Goal: Information Seeking & Learning: Learn about a topic

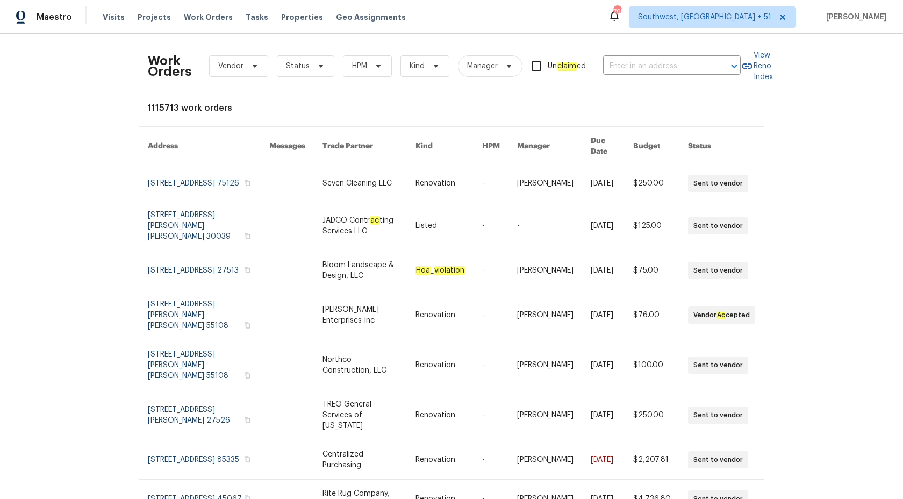
click at [63, 24] on div "Maestro" at bounding box center [36, 17] width 72 height 22
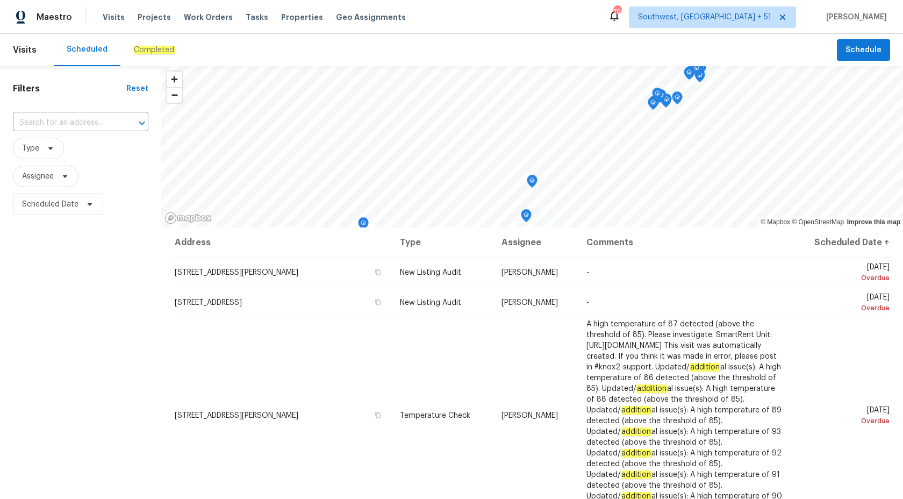
click at [142, 48] on em "Completed" at bounding box center [153, 50] width 41 height 9
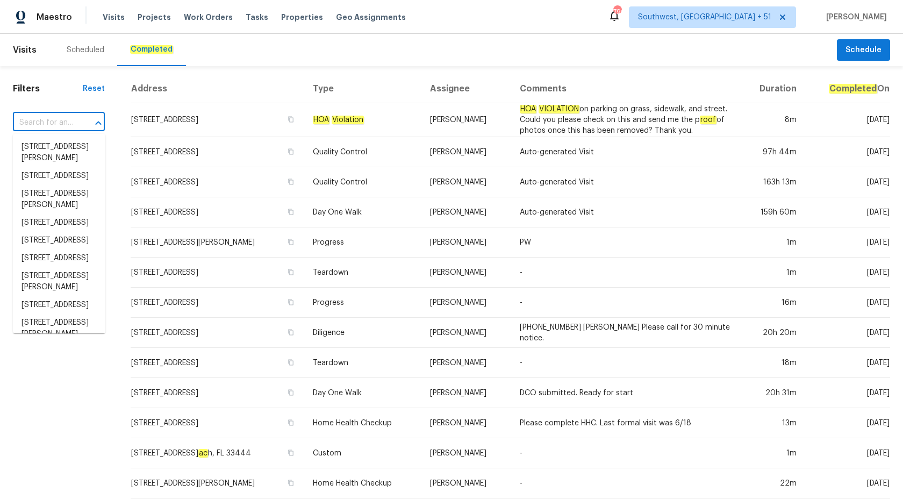
click at [48, 129] on input "text" at bounding box center [44, 122] width 62 height 17
paste input "Thank you CC: @Ernest @SD @Arun"
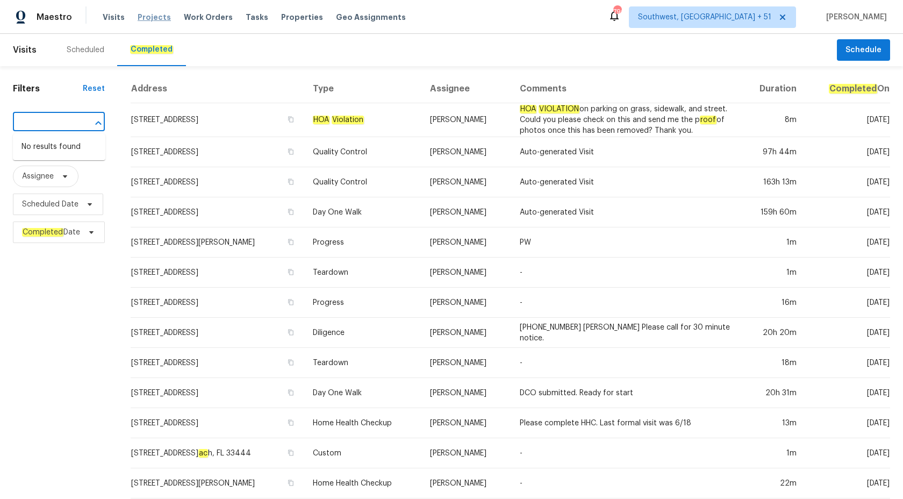
type input "Thank you CC: @Ernest @SD @Arun"
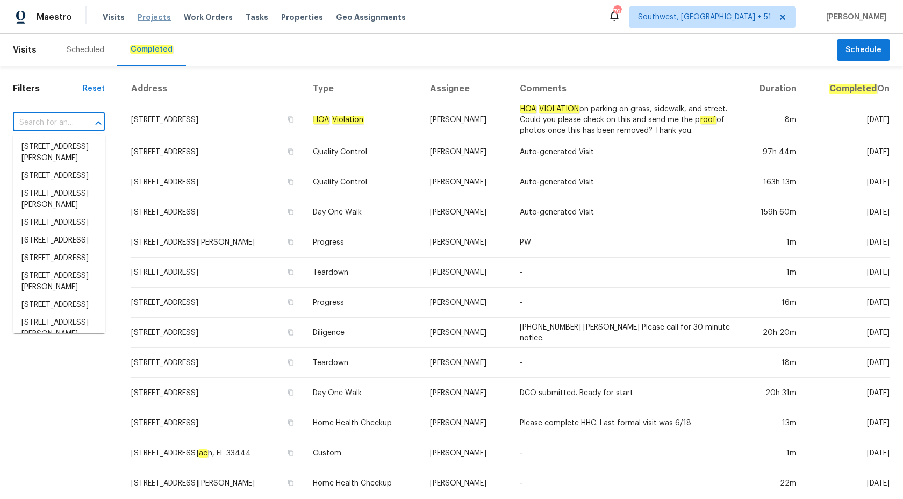
scroll to position [0, 0]
paste input "310 Trimble Dr Elon, NC 27244"
type input "310 Trimble Dr Elon, NC 27244"
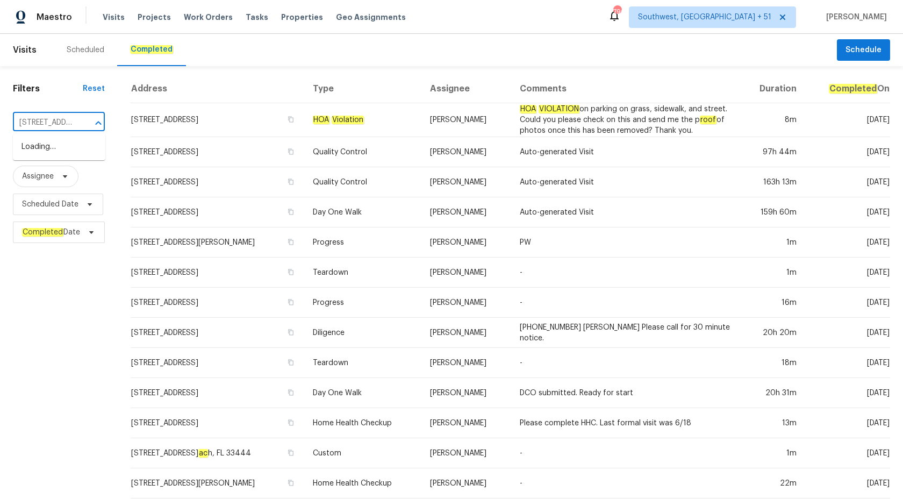
scroll to position [0, 50]
click at [58, 157] on li "310 Trimble Dr, Elon, NC 27244" at bounding box center [59, 152] width 92 height 29
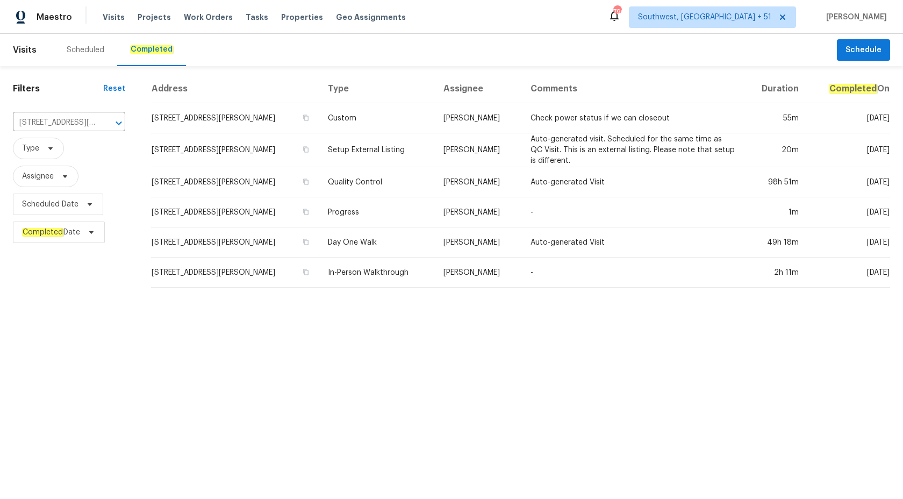
click at [432, 150] on td "Setup External Listing" at bounding box center [377, 150] width 116 height 34
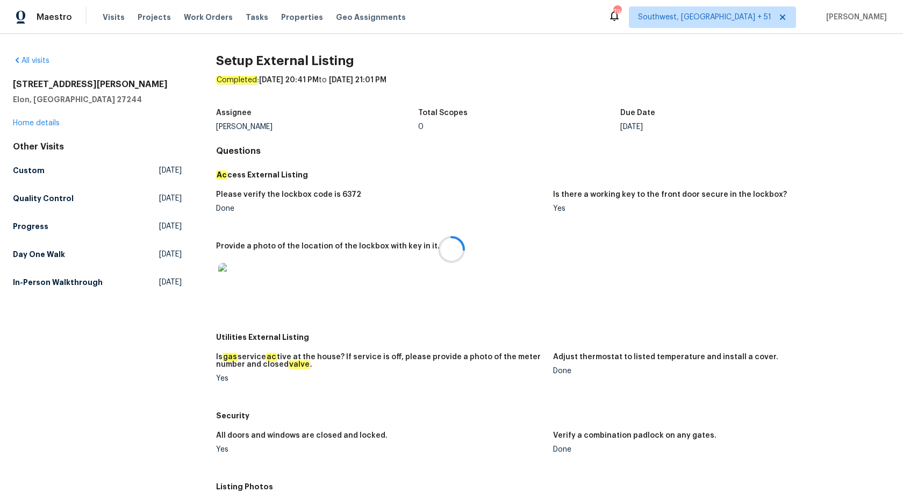
click at [38, 127] on div at bounding box center [451, 249] width 903 height 499
click at [38, 124] on div at bounding box center [451, 249] width 903 height 499
click at [38, 124] on link "Home details" at bounding box center [36, 123] width 47 height 8
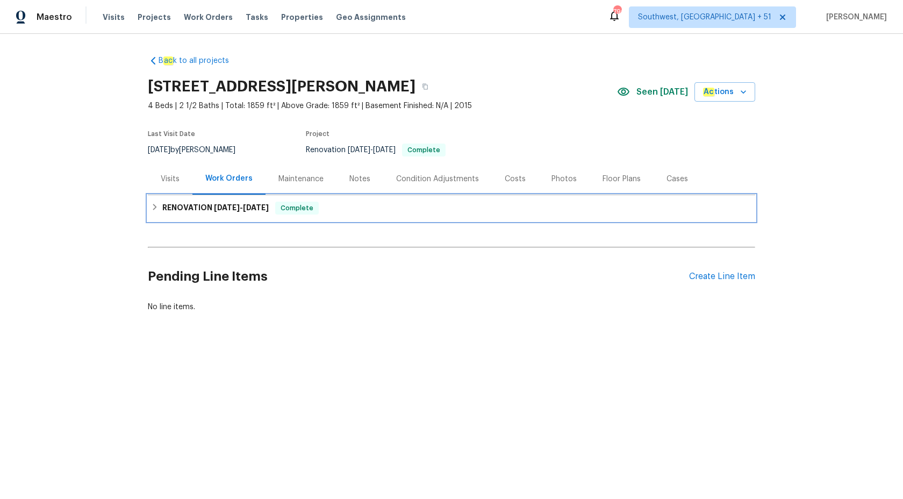
click at [227, 211] on span "8/21/25" at bounding box center [227, 208] width 26 height 8
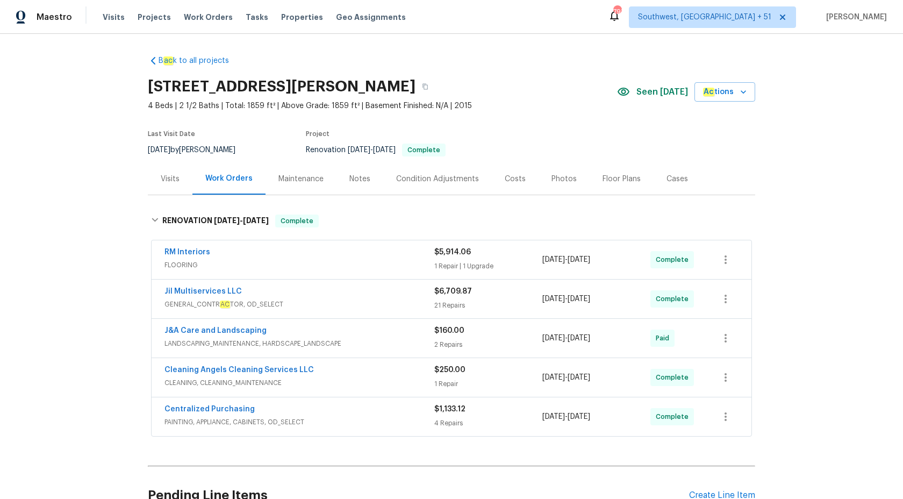
click at [173, 180] on div "Visits" at bounding box center [170, 179] width 19 height 11
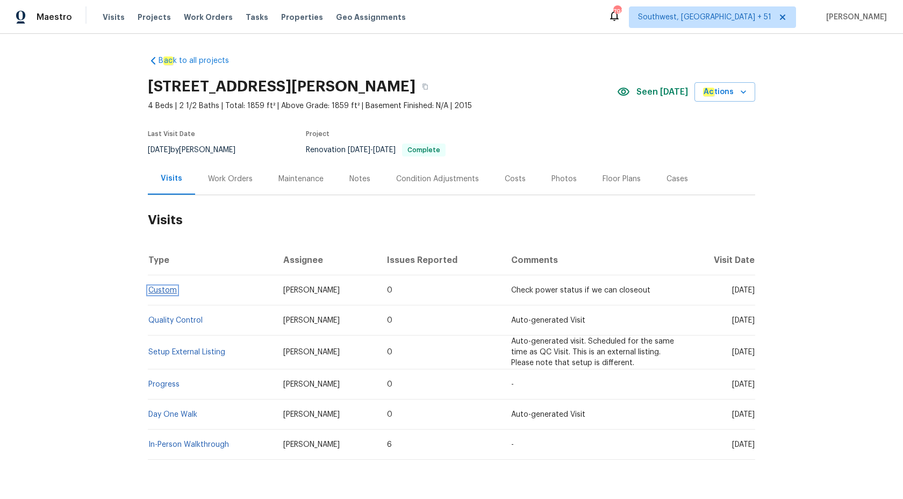
click at [164, 290] on link "Custom" at bounding box center [162, 291] width 28 height 8
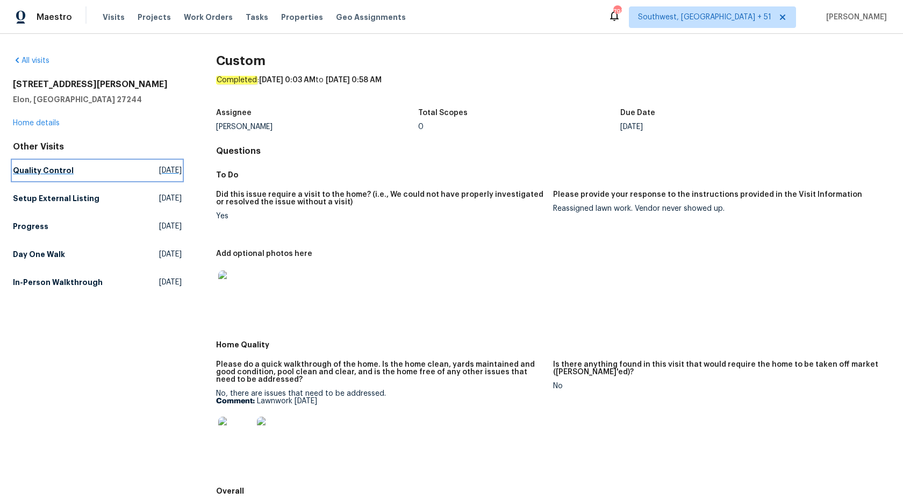
click at [47, 176] on link "Quality Control Sat, Aug 30 2025" at bounding box center [97, 170] width 169 height 19
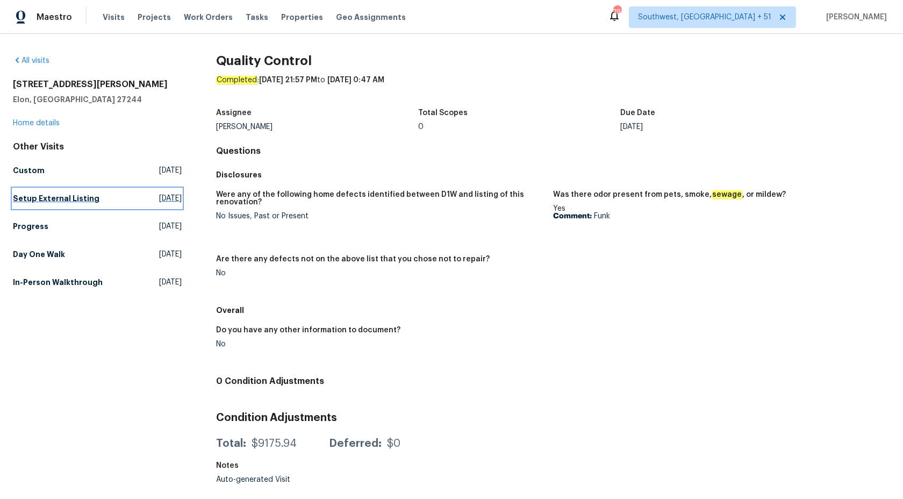
click at [70, 200] on h5 "Setup External Listing" at bounding box center [56, 198] width 87 height 11
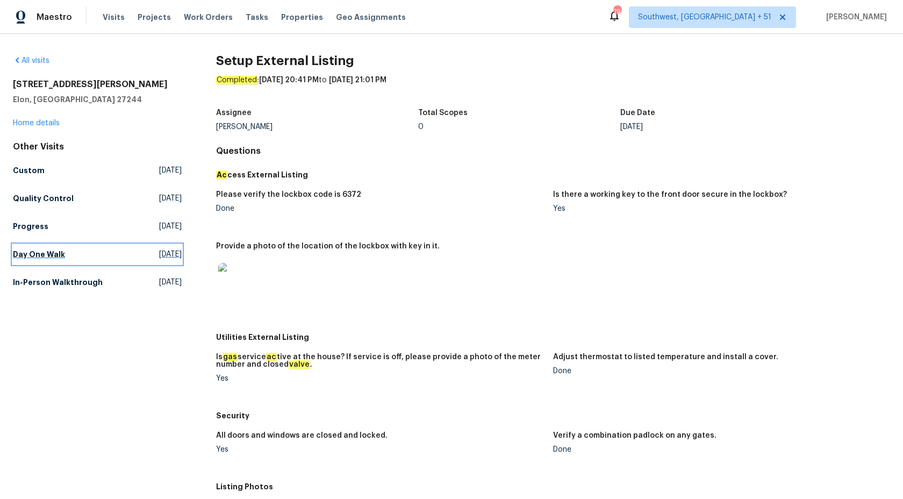
click at [22, 245] on link "Day One Walk Fri, Aug 22 2025" at bounding box center [97, 254] width 169 height 19
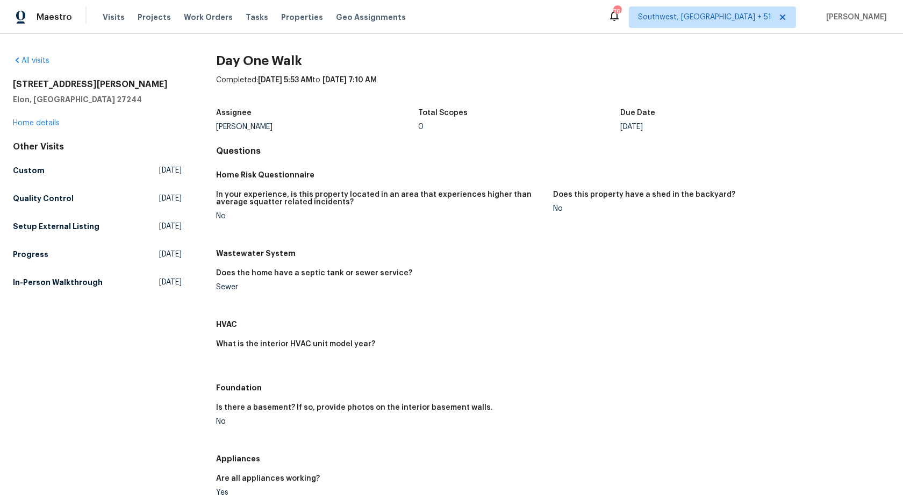
click at [452, 257] on h5 "Wastewater System" at bounding box center [553, 253] width 674 height 11
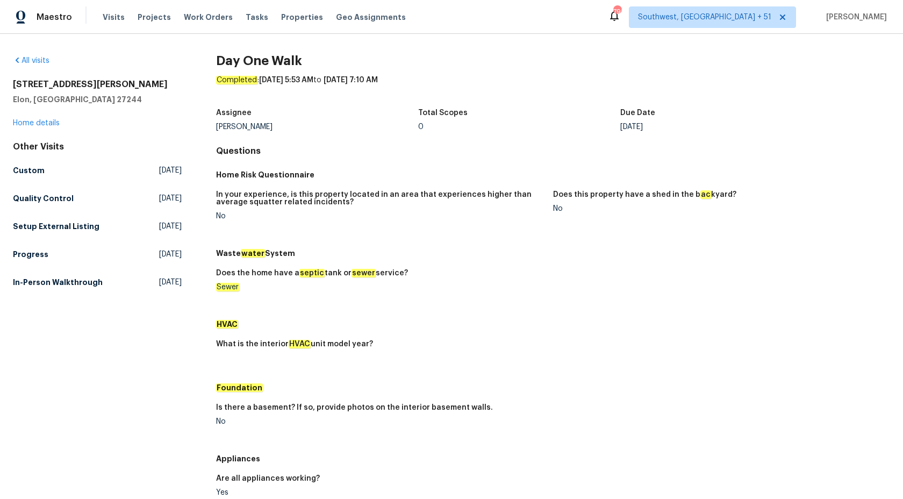
click at [20, 271] on div "Other Visits Custom Tue, Sep 09 2025 Quality Control Sat, Aug 30 2025 Setup Ext…" at bounding box center [97, 216] width 169 height 151
click at [24, 281] on h5 "In-Person Walkthrough" at bounding box center [58, 282] width 90 height 11
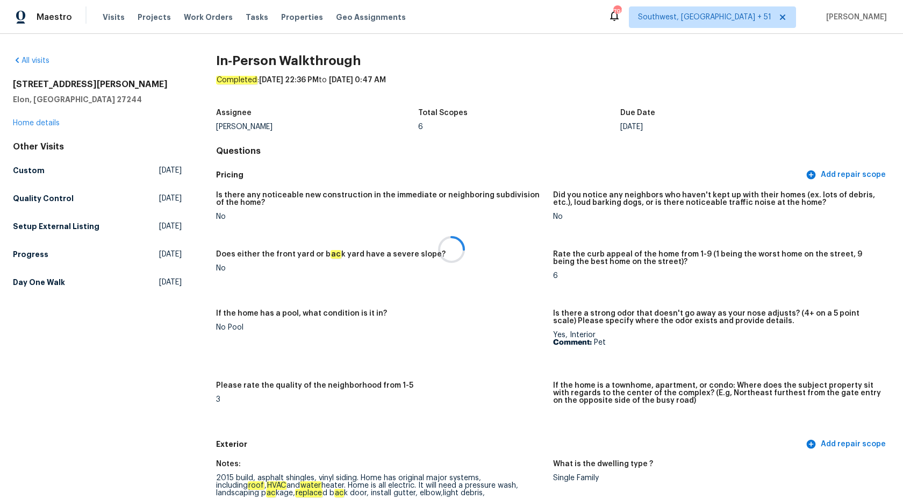
click at [484, 265] on div at bounding box center [451, 249] width 903 height 499
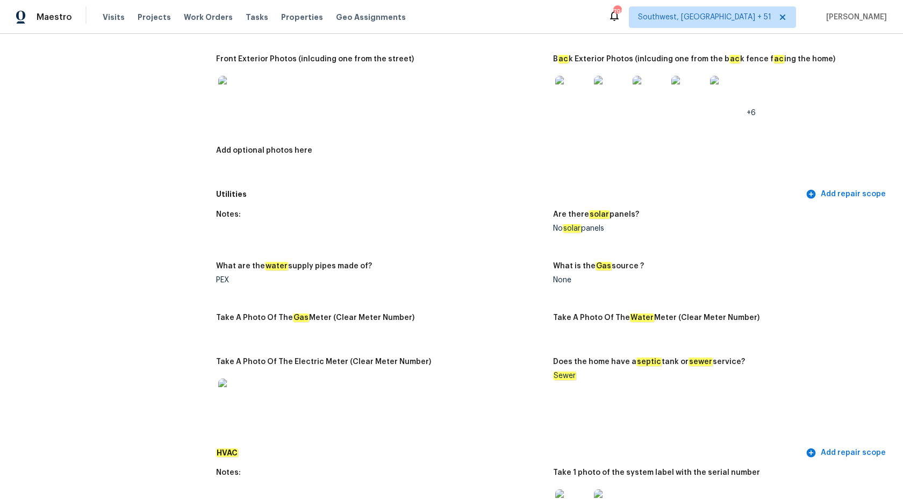
click at [486, 302] on div "Notes: Are there solar panels? No solar panels What are the water supply pipes …" at bounding box center [553, 323] width 674 height 239
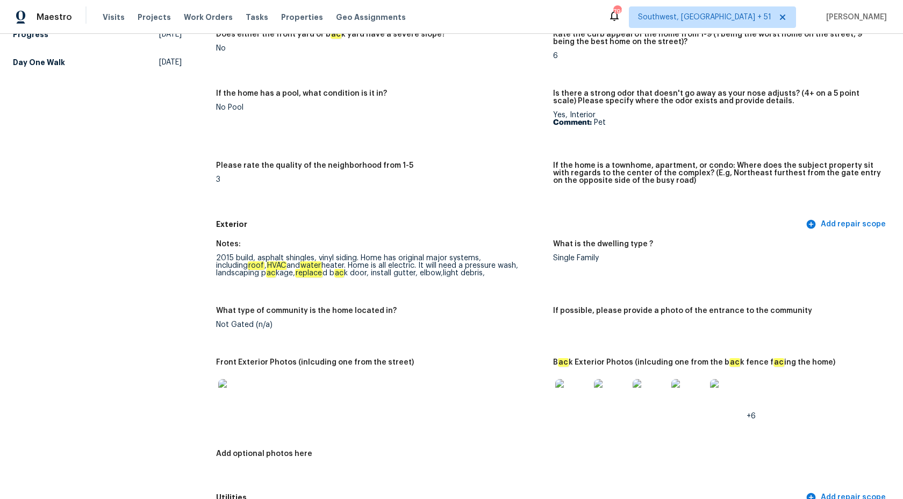
scroll to position [1558, 0]
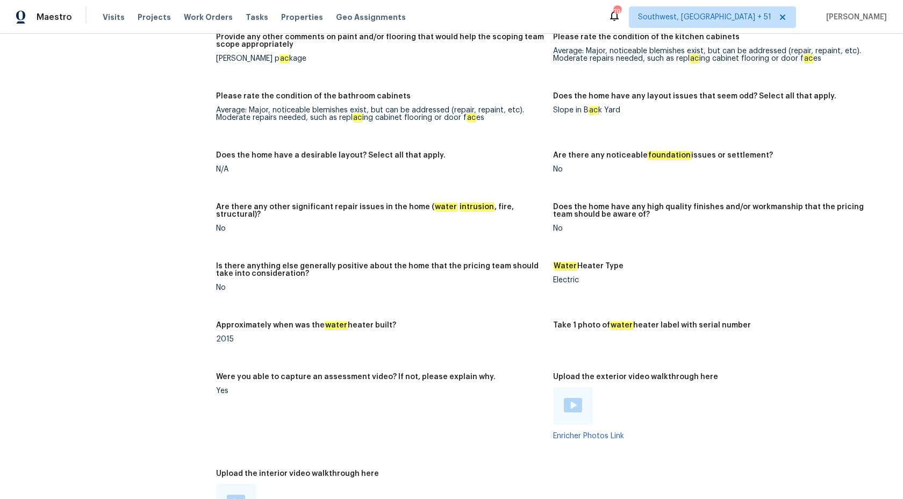
click at [489, 155] on div "Does the home have a desirable layout? Select all that apply." at bounding box center [380, 159] width 328 height 14
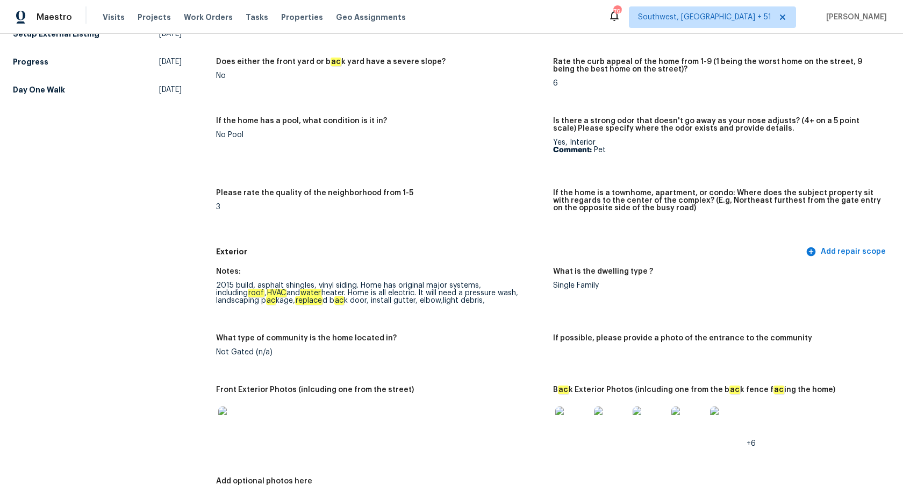
scroll to position [710, 0]
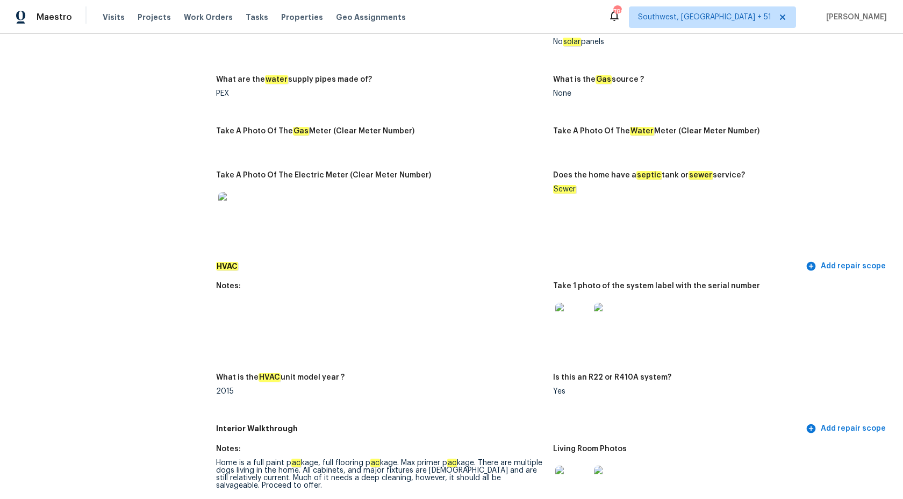
click at [380, 245] on figure "Take A Photo Of The Electric Meter (Clear Meter Number)" at bounding box center [384, 210] width 337 height 78
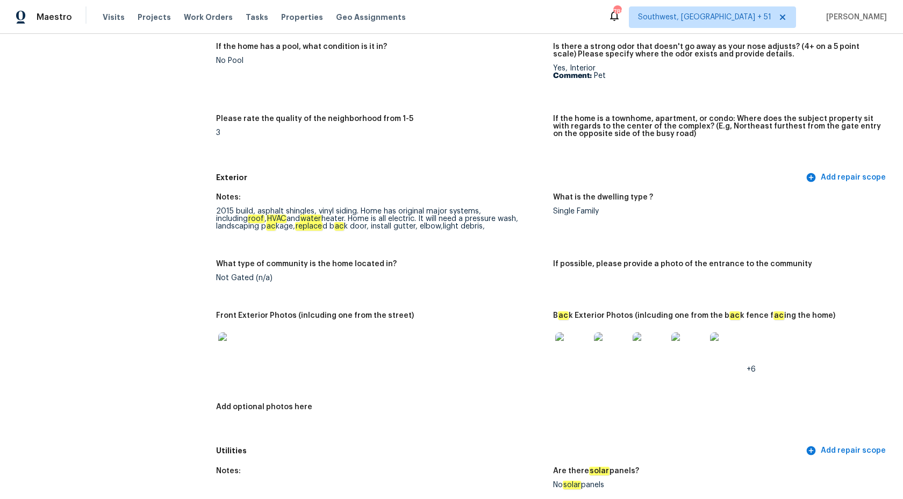
scroll to position [0, 0]
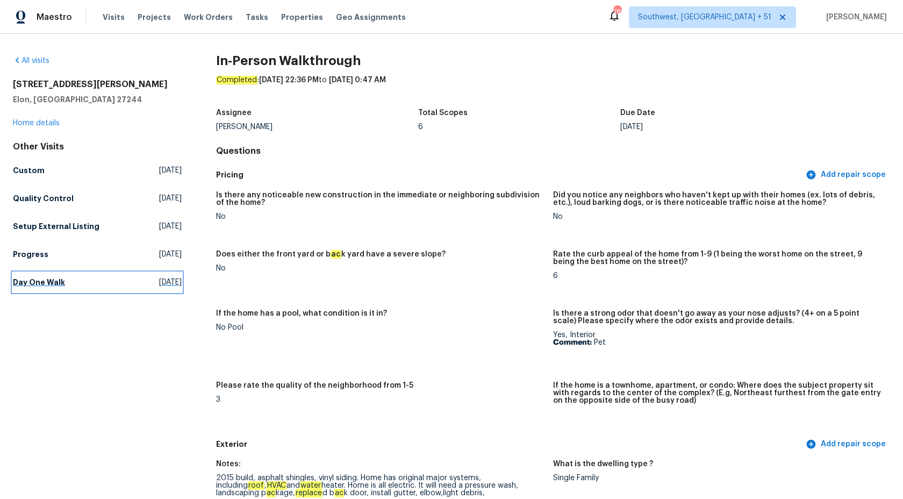
click at [38, 283] on h5 "Day One Walk" at bounding box center [39, 282] width 52 height 11
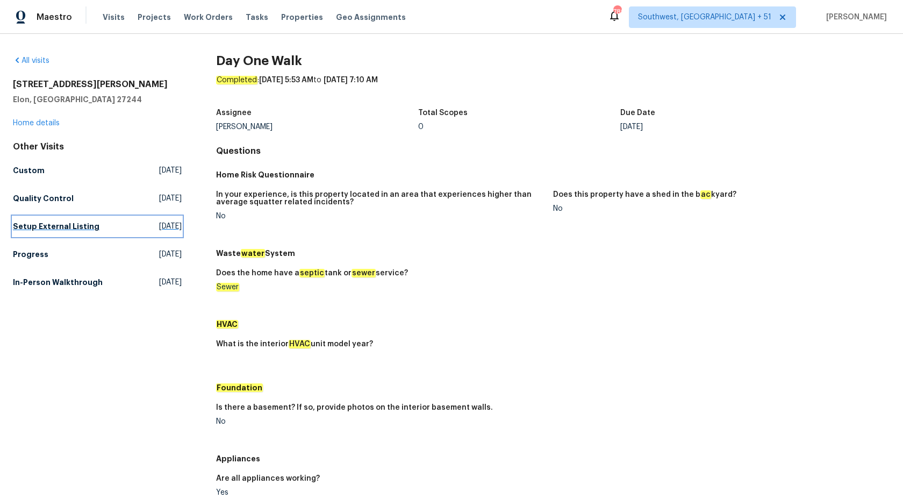
click at [55, 224] on h5 "Setup External Listing" at bounding box center [56, 226] width 87 height 11
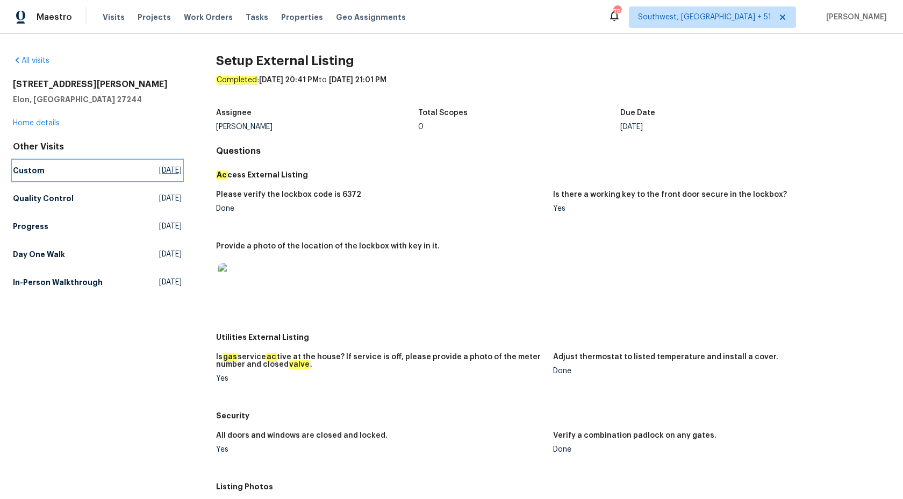
click at [28, 166] on h5 "Custom" at bounding box center [29, 170] width 32 height 11
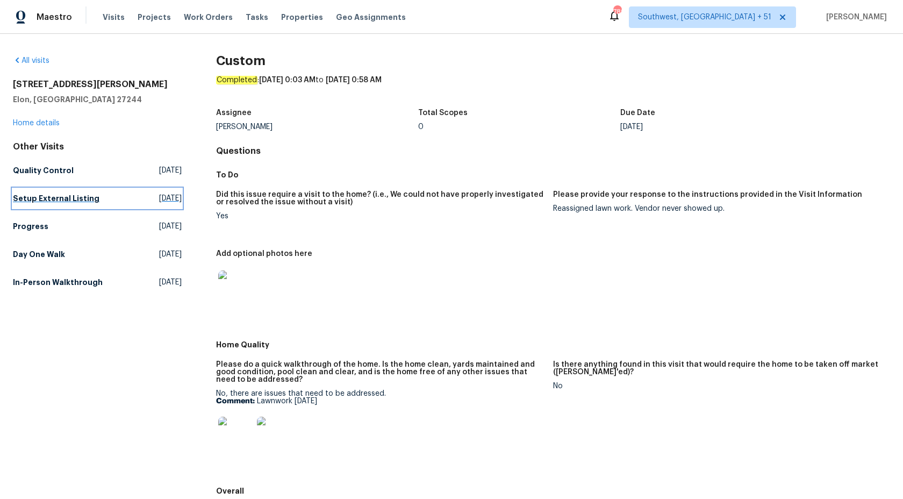
click at [53, 201] on h5 "Setup External Listing" at bounding box center [56, 198] width 87 height 11
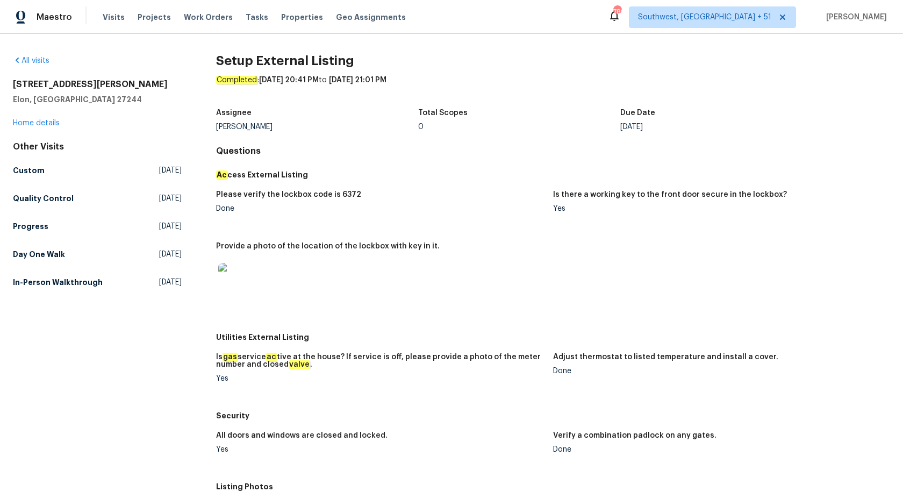
click at [448, 230] on div "Please verify the lockbox code is 6372 Done Is there a working key to the front…" at bounding box center [553, 255] width 674 height 143
click at [39, 176] on link "Custom Tue, Sep 09 2025" at bounding box center [97, 170] width 169 height 19
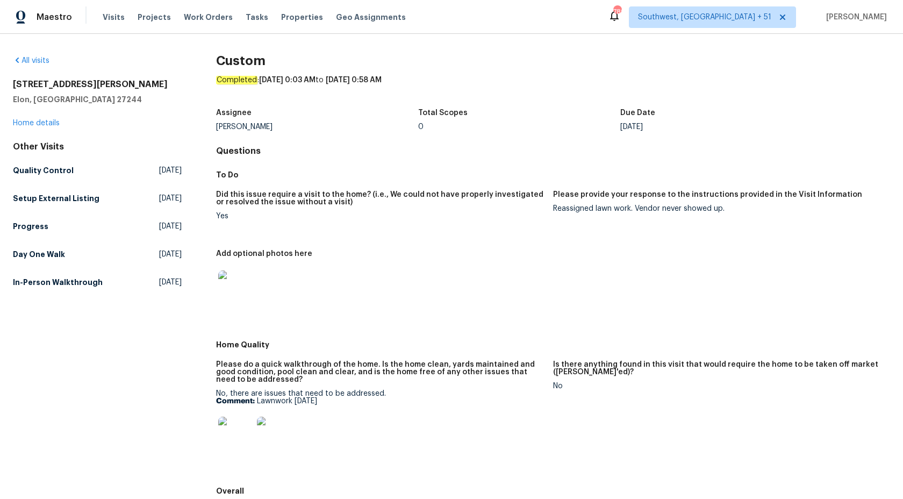
click at [380, 201] on h5 "Did this issue require a visit to the home? (i.e., We could not have properly i…" at bounding box center [380, 198] width 328 height 15
click at [49, 203] on h5 "Setup External Listing" at bounding box center [56, 198] width 87 height 11
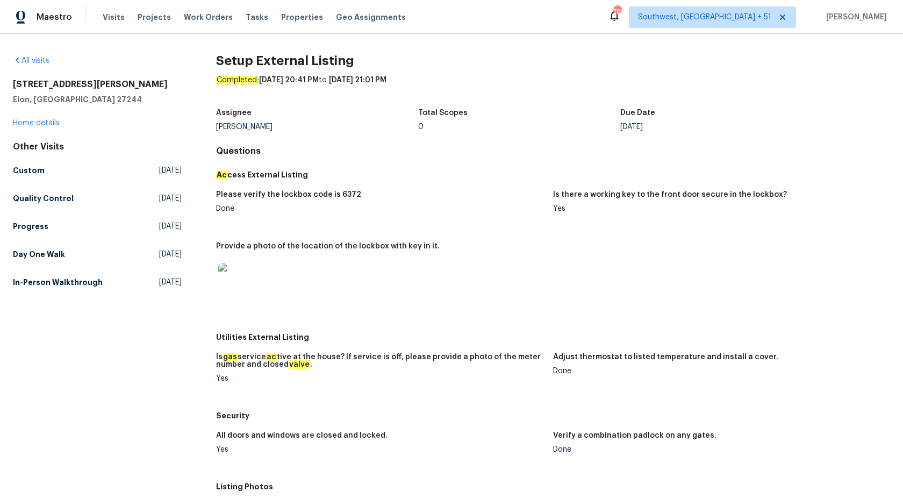
click at [428, 173] on h5 "Ac cess External Listing" at bounding box center [553, 174] width 674 height 11
click at [46, 219] on link "Progress Mon, Aug 25 2025" at bounding box center [97, 226] width 169 height 19
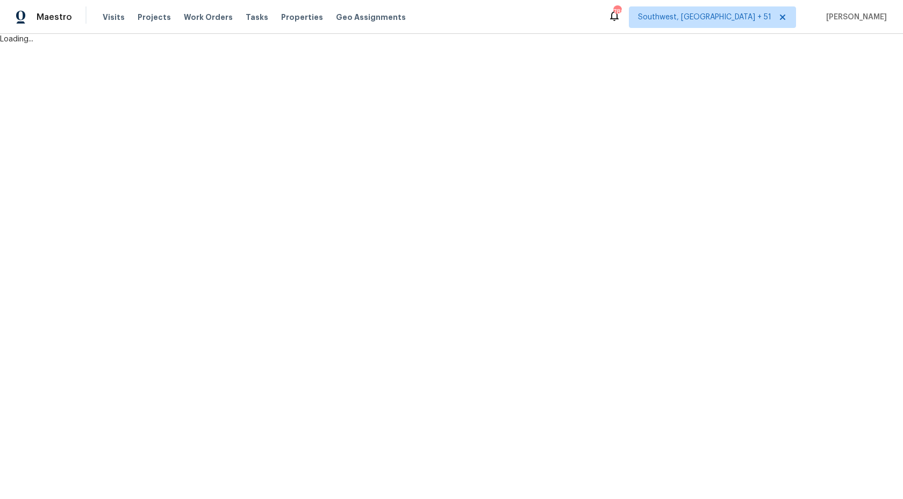
click at [364, 45] on html "Maestro Visits Projects Work Orders Tasks Properties Geo Assignments 789 Southw…" at bounding box center [451, 22] width 903 height 45
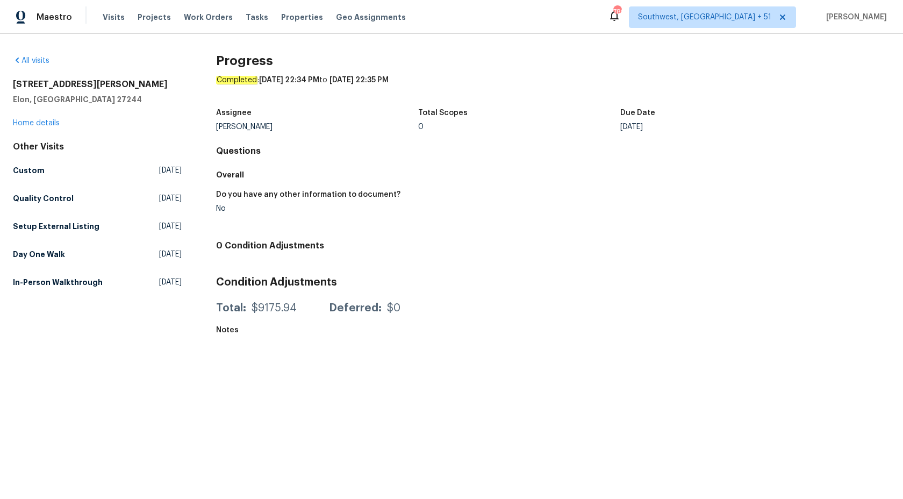
click at [381, 165] on div "Overall" at bounding box center [553, 174] width 674 height 19
click at [16, 223] on h5 "Setup External Listing" at bounding box center [56, 226] width 87 height 11
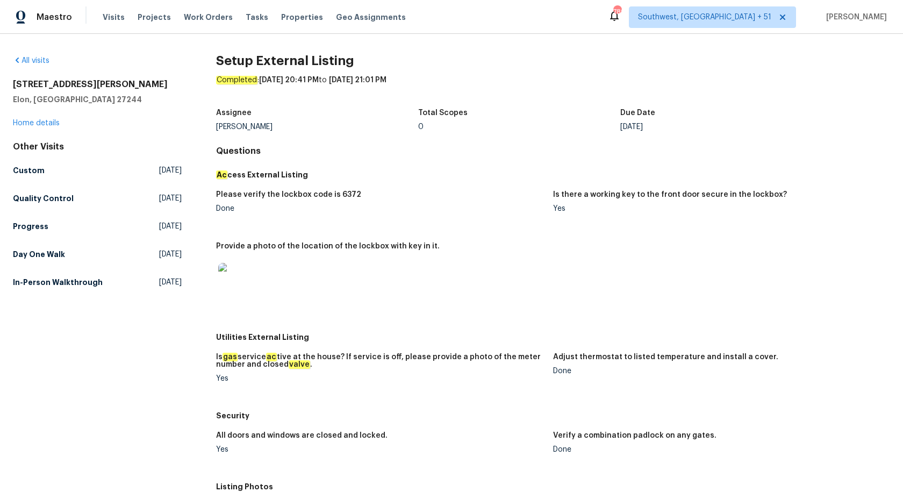
click at [487, 156] on div "Setup External Listing Completed : 9/2/2025, 20:41 PM to 9/2/2025, 21:01 PM Ass…" at bounding box center [553, 437] width 674 height 764
click at [54, 254] on h5 "Day One Walk" at bounding box center [39, 254] width 52 height 11
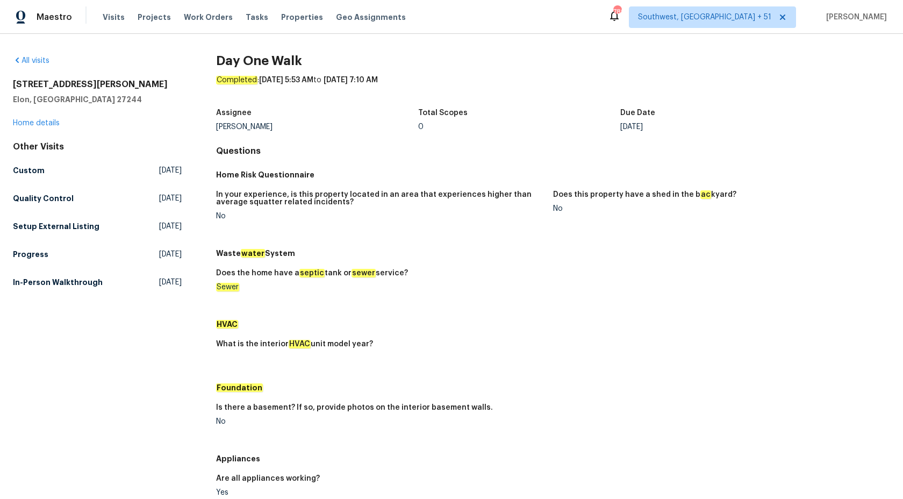
click at [440, 183] on div "Home Risk Questionnaire" at bounding box center [553, 174] width 674 height 19
click at [42, 282] on h5 "In-Person Walkthrough" at bounding box center [58, 282] width 90 height 11
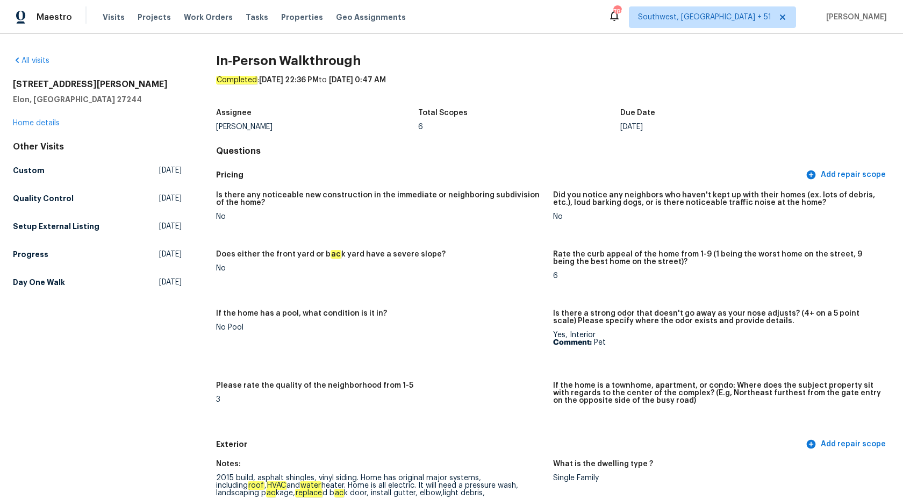
click at [438, 175] on h5 "Pricing" at bounding box center [510, 174] width 588 height 11
click at [20, 123] on link "Home details" at bounding box center [36, 123] width 47 height 8
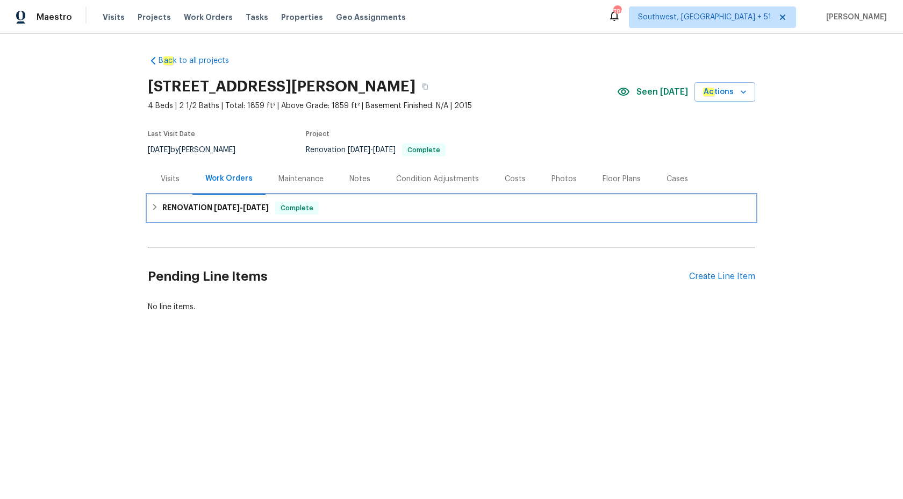
click at [195, 201] on div "RENOVATION 8/21/25 - 8/29/25 Complete" at bounding box center [451, 208] width 607 height 26
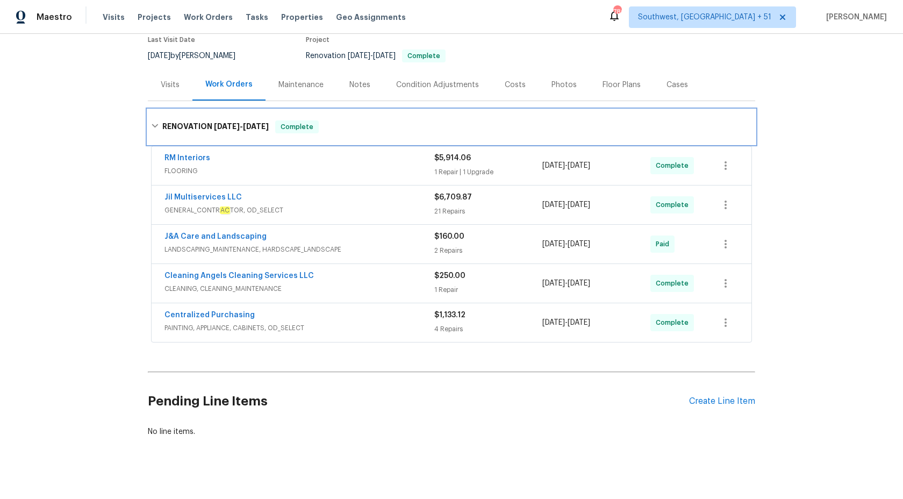
scroll to position [105, 0]
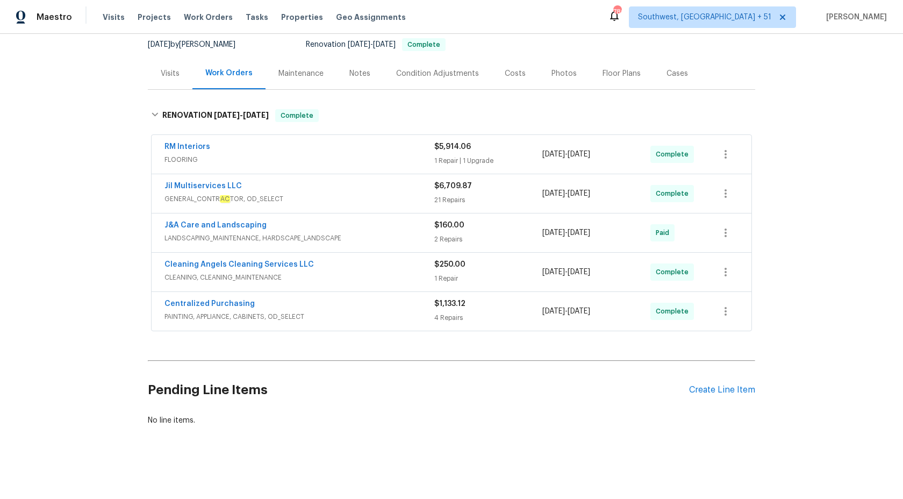
click at [424, 148] on div "RM Interiors" at bounding box center [299, 147] width 270 height 13
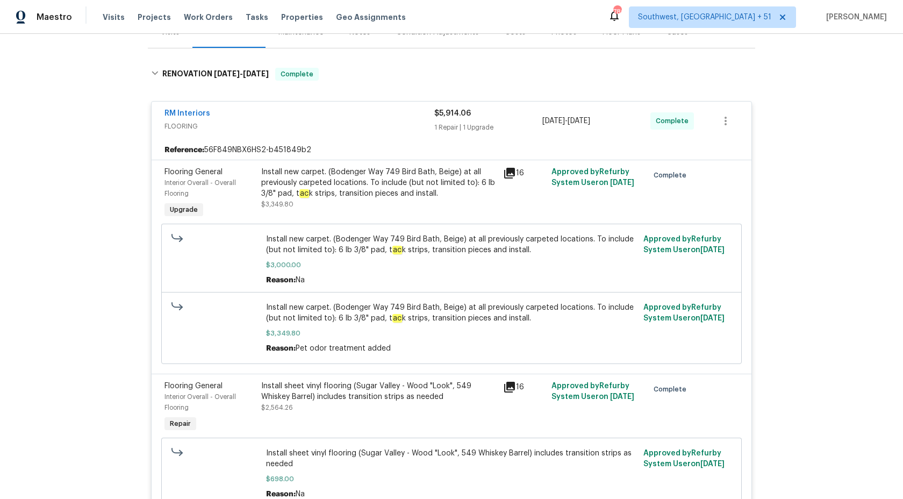
scroll to position [171, 0]
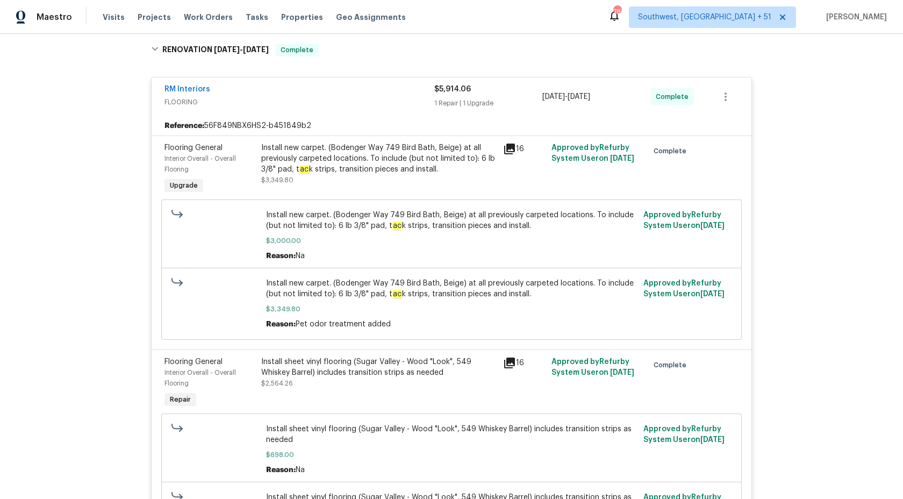
click at [421, 98] on span "FLOORING" at bounding box center [299, 102] width 270 height 11
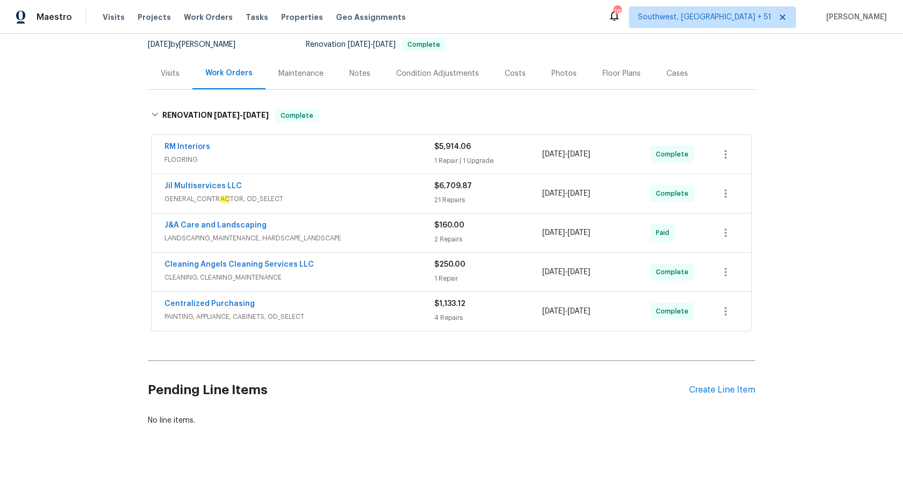
scroll to position [105, 0]
click at [418, 314] on span "PAINTING, APPLIANCE, CABINETS, OD_SELECT" at bounding box center [299, 316] width 270 height 11
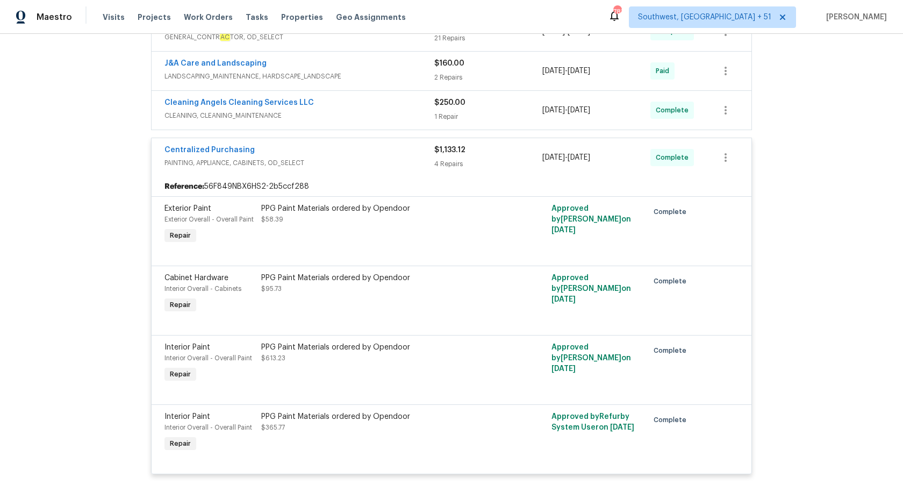
scroll to position [268, 0]
click at [456, 170] on div "Centralized Purchasing PAINTING, APPLIANCE, CABINETS, OD_SELECT $1,133.12 4 Rep…" at bounding box center [452, 157] width 600 height 39
click at [456, 160] on div "4 Repairs" at bounding box center [488, 163] width 108 height 11
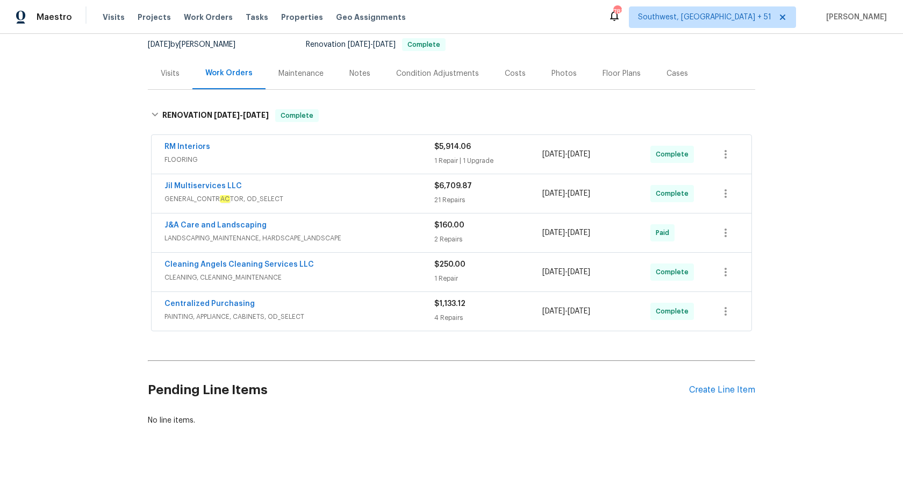
scroll to position [105, 0]
click at [454, 184] on span "$6,709.87" at bounding box center [453, 186] width 38 height 8
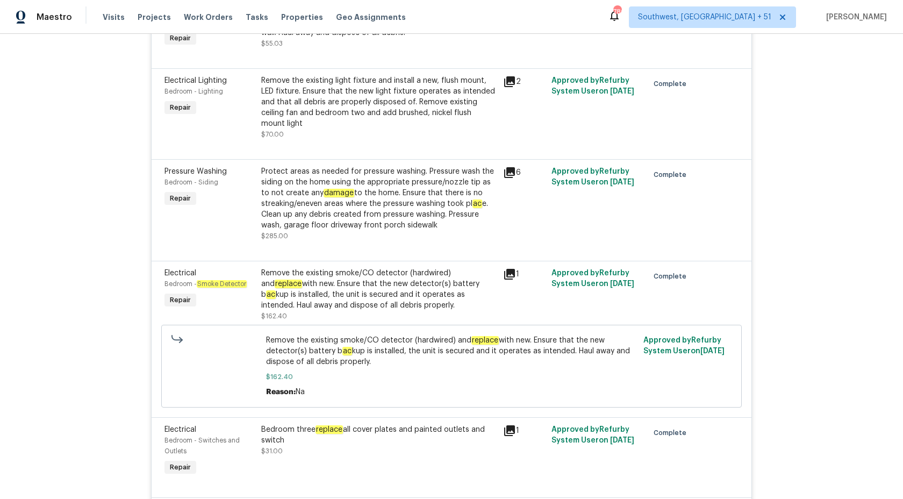
scroll to position [0, 0]
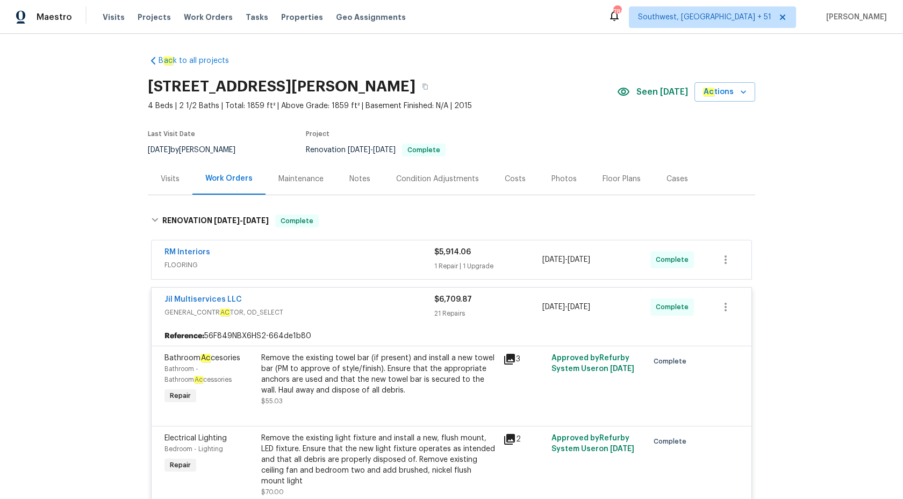
click at [457, 320] on div "Jil Multiservices LLC GENERAL_CONTR AC TOR, OD_SELECT $6,709.87 21 Repairs 8/22…" at bounding box center [452, 307] width 600 height 39
click at [449, 311] on div "21 Repairs" at bounding box center [488, 313] width 108 height 11
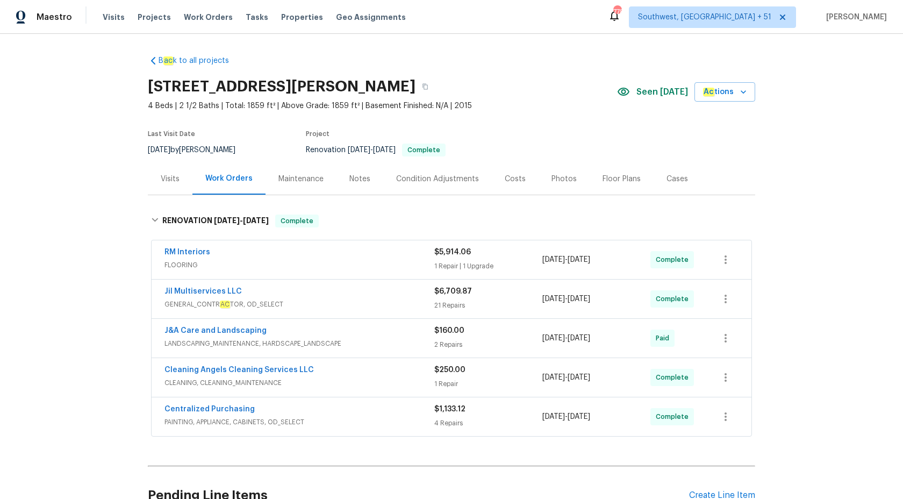
click at [41, 23] on div "Maestro" at bounding box center [36, 17] width 72 height 22
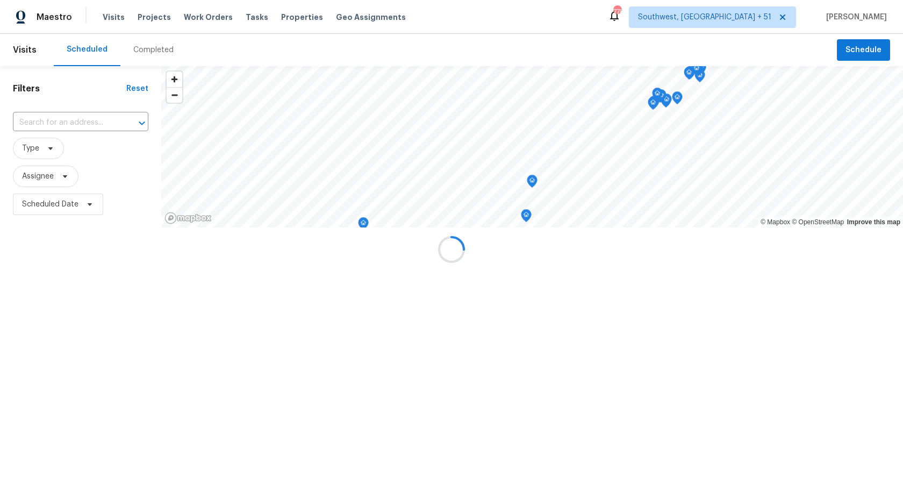
click at [48, 19] on div at bounding box center [451, 249] width 903 height 499
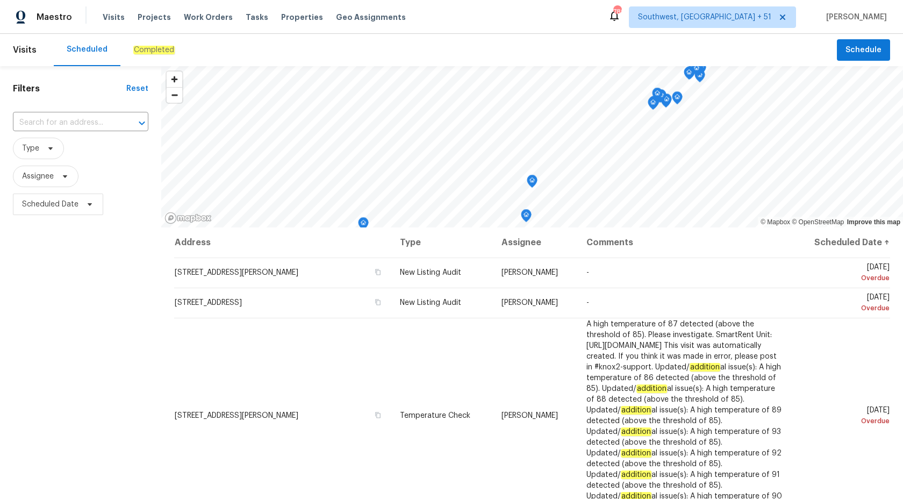
click at [147, 52] on em "Completed" at bounding box center [153, 50] width 41 height 9
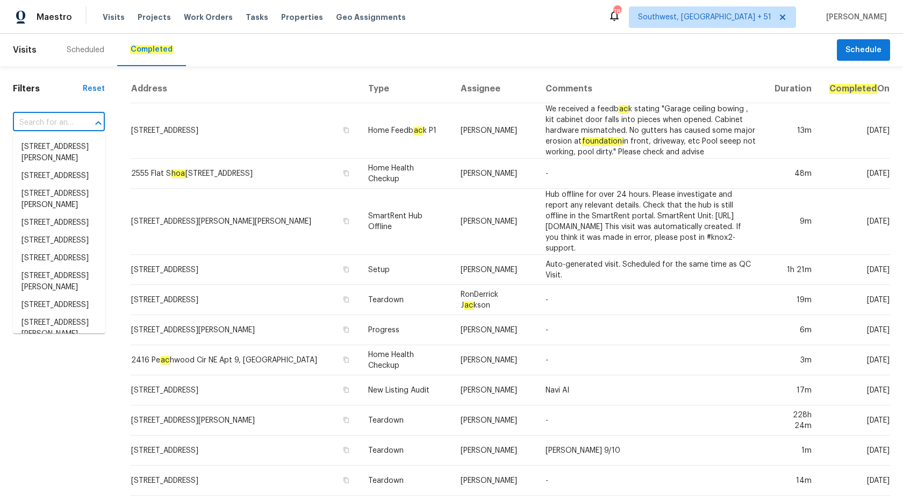
click at [46, 118] on input "text" at bounding box center [44, 122] width 62 height 17
paste input "6457 W Smoky Falls Way, Tucson, AZ 85757"
type input "6457 W Smoky Falls Way, Tucson, AZ 85757"
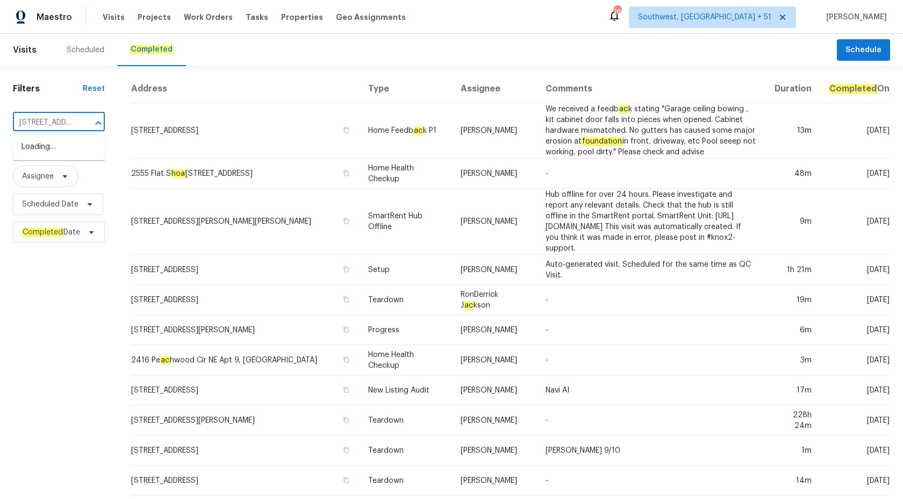
scroll to position [0, 95]
click at [49, 156] on li "6457 W Smoky Falls Way, Tucson, AZ 85757" at bounding box center [59, 147] width 92 height 18
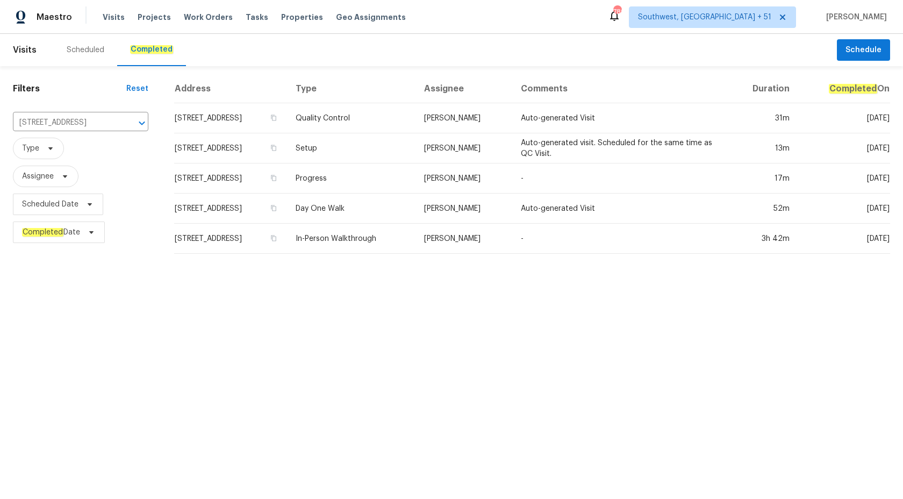
click at [416, 170] on td "Progress" at bounding box center [351, 178] width 128 height 30
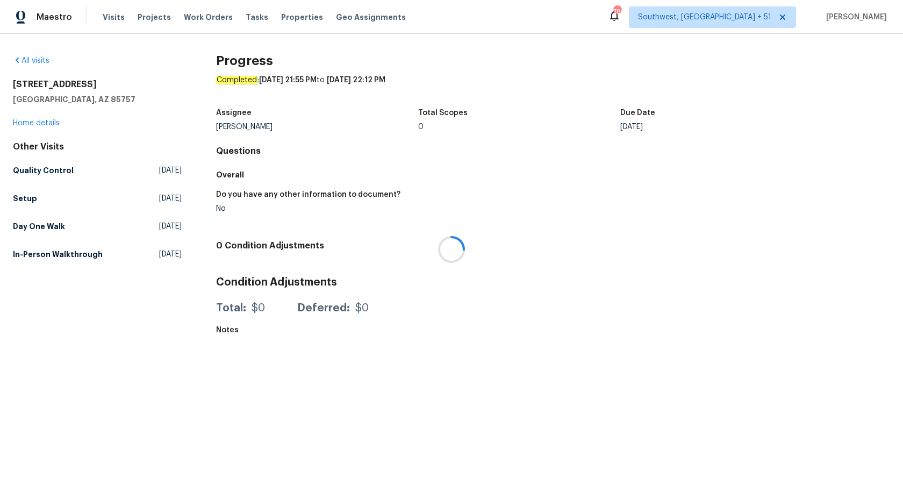
click at [27, 128] on div at bounding box center [451, 249] width 903 height 499
click at [27, 124] on link "Home details" at bounding box center [36, 123] width 47 height 8
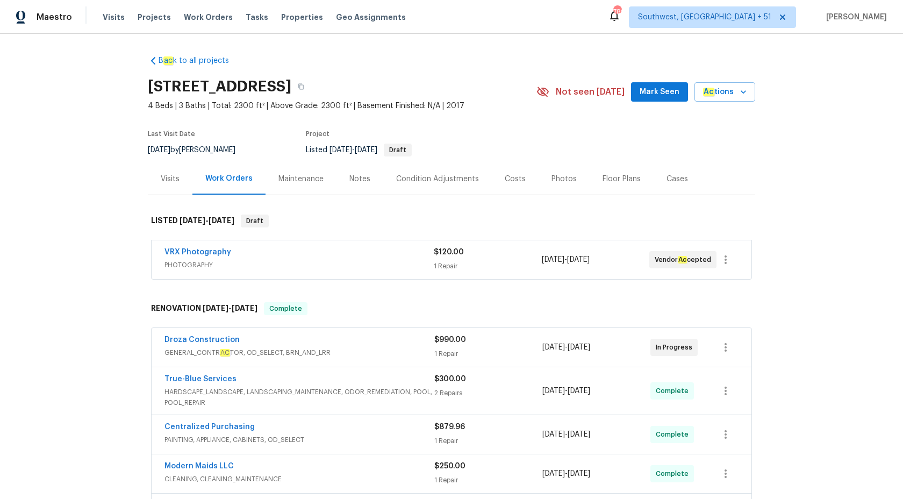
scroll to position [236, 0]
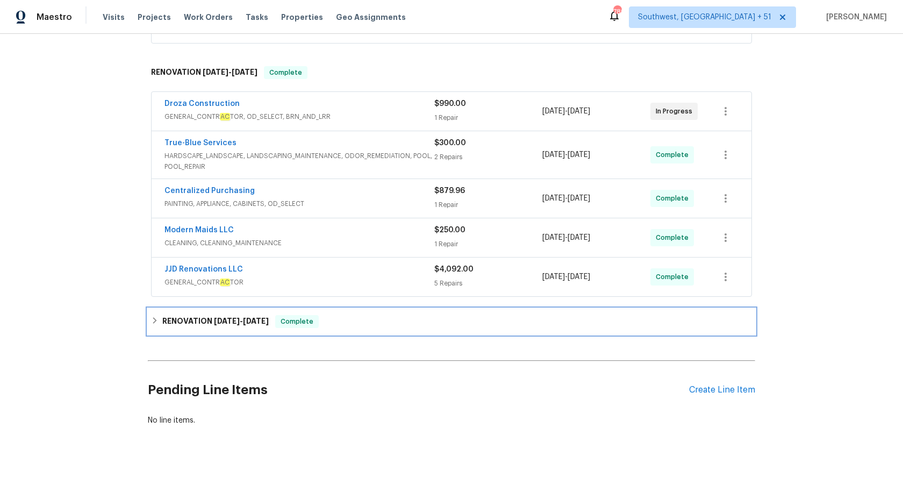
click at [243, 323] on span "9/5/25 - 9/6/25" at bounding box center [241, 321] width 55 height 8
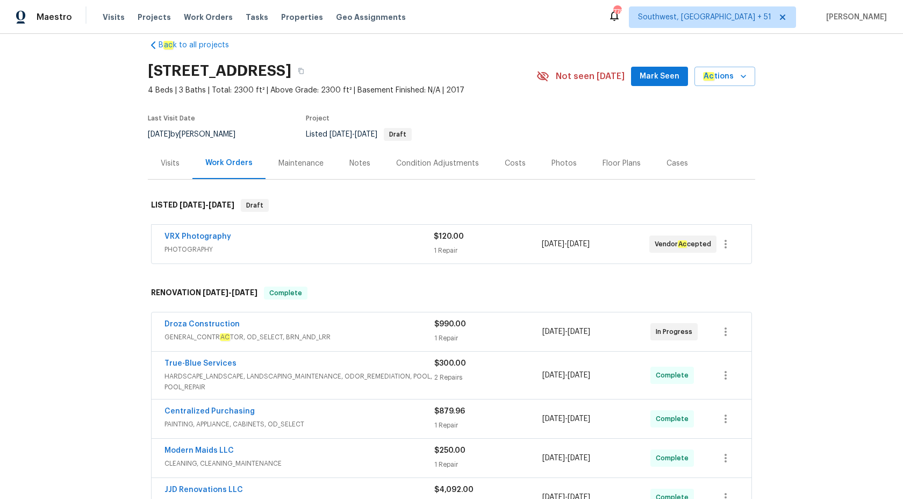
scroll to position [0, 0]
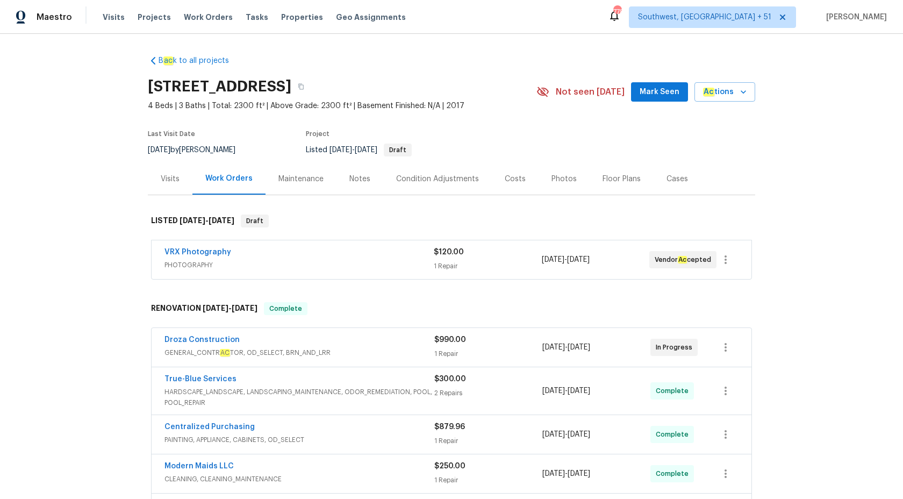
click at [171, 183] on div "Visits" at bounding box center [170, 179] width 19 height 11
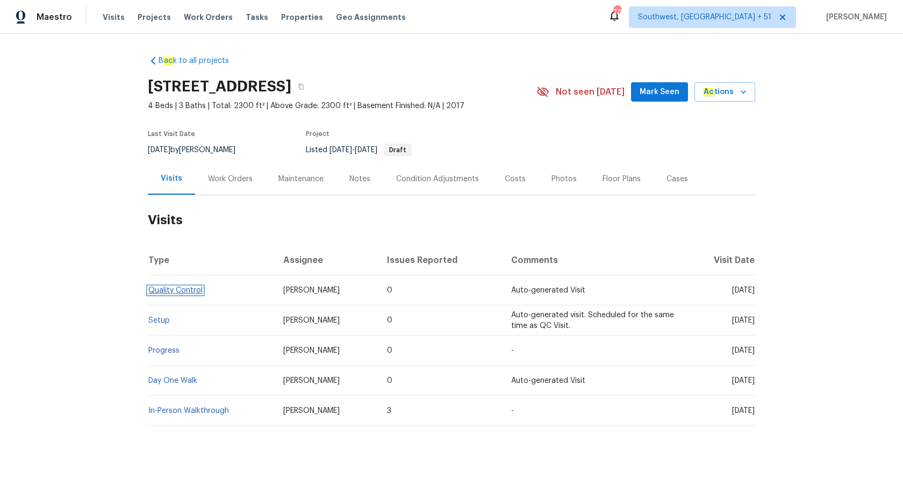
click at [161, 288] on link "Quality Control" at bounding box center [175, 291] width 54 height 8
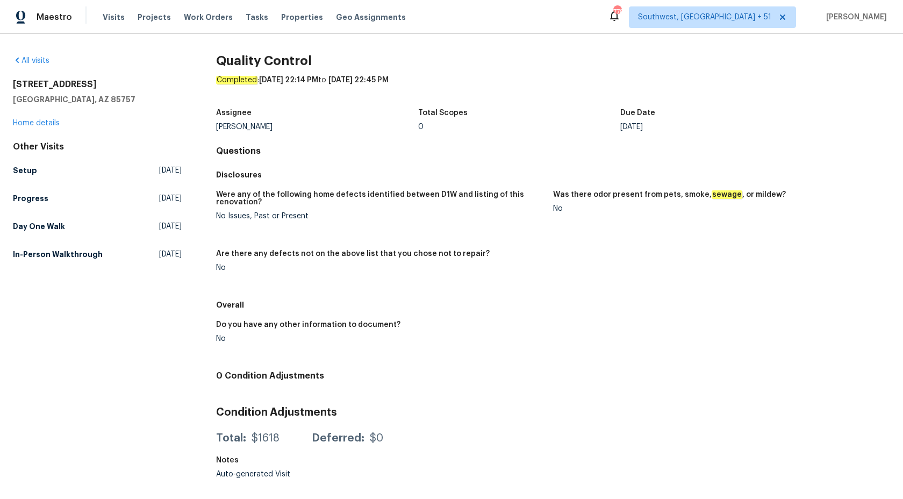
click at [577, 139] on div "Quality Control Completed : 9/8/2025, 22:14 PM to 9/8/2025, 22:45 PM Assignee J…" at bounding box center [553, 269] width 674 height 429
click at [18, 171] on h5 "Setup" at bounding box center [25, 170] width 24 height 11
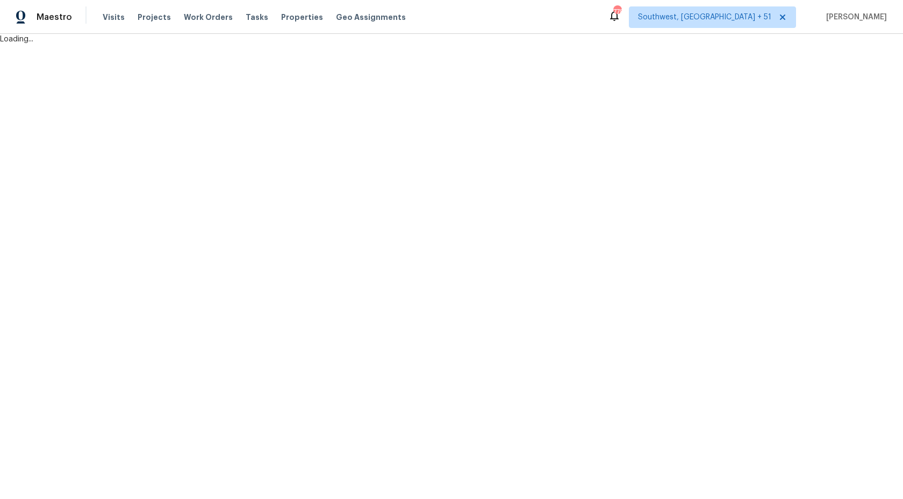
click at [590, 45] on html "Maestro Visits Projects Work Orders Tasks Properties Geo Assignments 778 Southw…" at bounding box center [451, 22] width 903 height 45
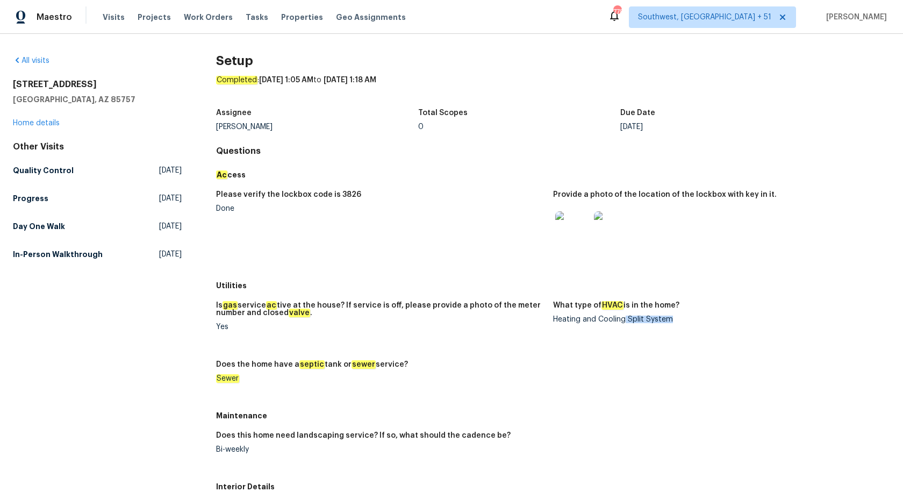
drag, startPoint x: 626, startPoint y: 318, endPoint x: 746, endPoint y: 318, distance: 119.9
click at [746, 318] on div "Heating and Cooling Split System" at bounding box center [717, 320] width 328 height 8
copy div "Split System"
click at [472, 251] on figure "Please verify the lockbox code is 3826 Done" at bounding box center [384, 230] width 337 height 78
click at [474, 244] on figure "Please verify the lockbox code is 3826 Done" at bounding box center [384, 230] width 337 height 78
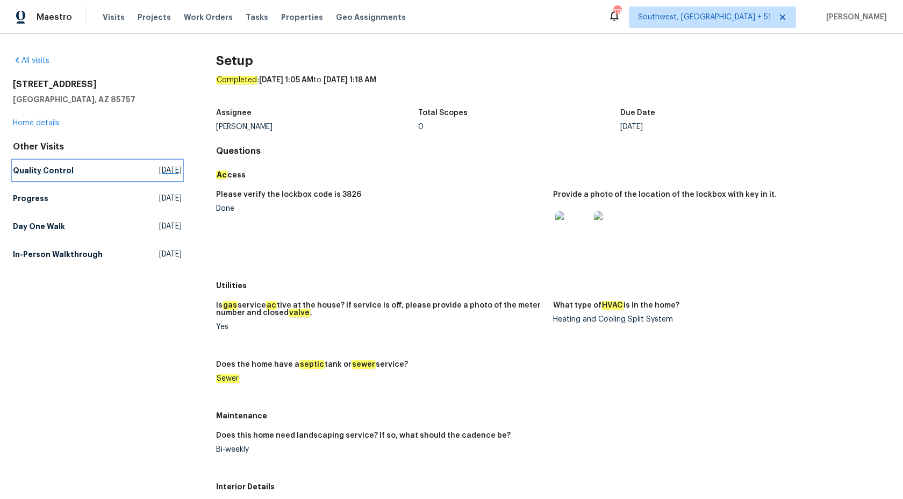
click at [32, 177] on link "Quality Control Mon, Sep 08 2025" at bounding box center [97, 170] width 169 height 19
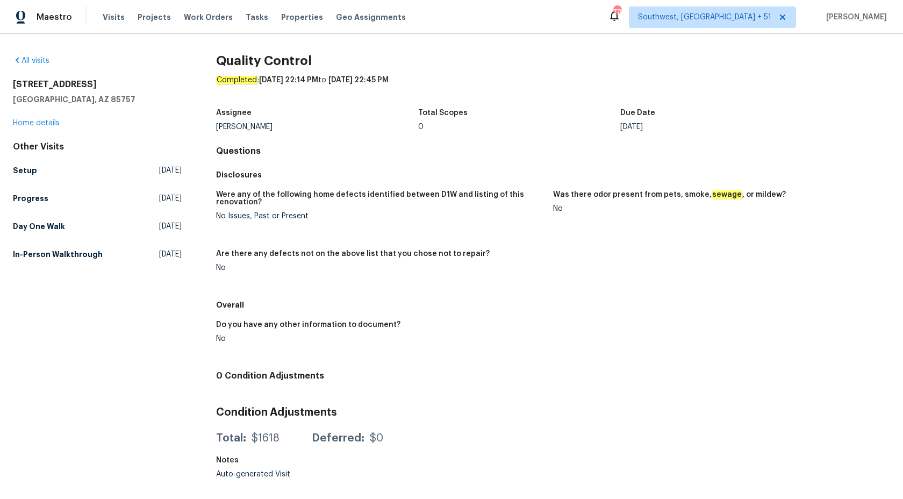
click at [317, 203] on h5 "Were any of the following home defects identified between D1W and listing of th…" at bounding box center [380, 198] width 328 height 15
click at [25, 197] on h5 "Progress" at bounding box center [30, 198] width 35 height 11
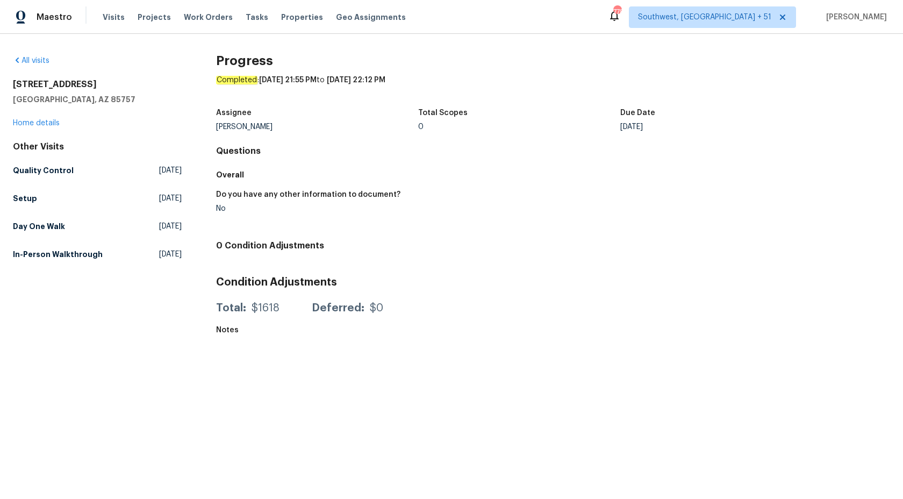
click at [408, 175] on h5 "Overall" at bounding box center [553, 174] width 674 height 11
click at [26, 197] on h5 "Setup" at bounding box center [25, 198] width 24 height 11
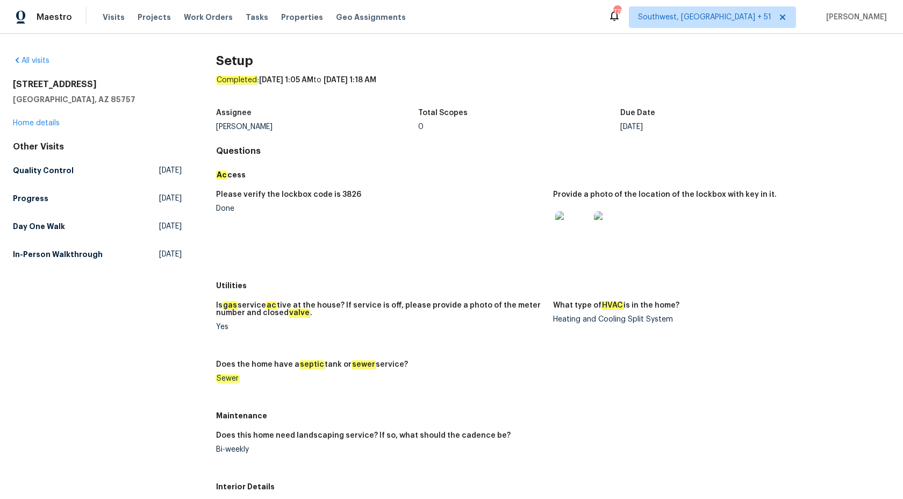
click at [493, 185] on div "Please verify the lockbox code is 3826 Done Provide a photo of the location of …" at bounding box center [553, 229] width 674 height 91
click at [103, 256] on link "In-Person Walkthrough Tue, Aug 05 2025" at bounding box center [97, 254] width 169 height 19
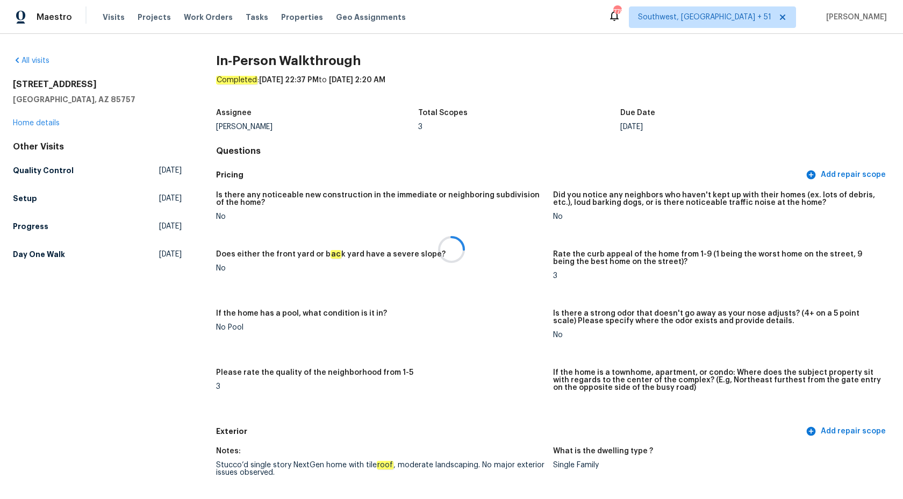
click at [470, 143] on div at bounding box center [451, 249] width 903 height 499
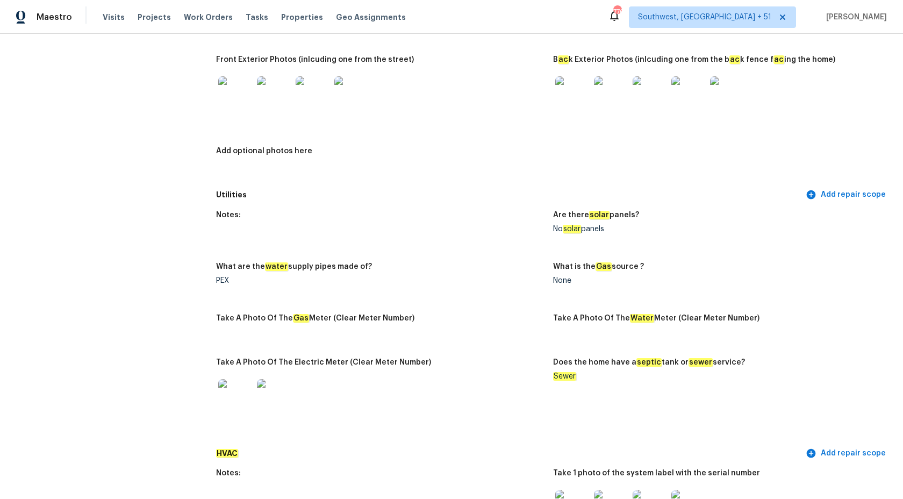
click at [506, 360] on div "Take A Photo Of The Electric Meter (Clear Meter Number)" at bounding box center [380, 366] width 328 height 14
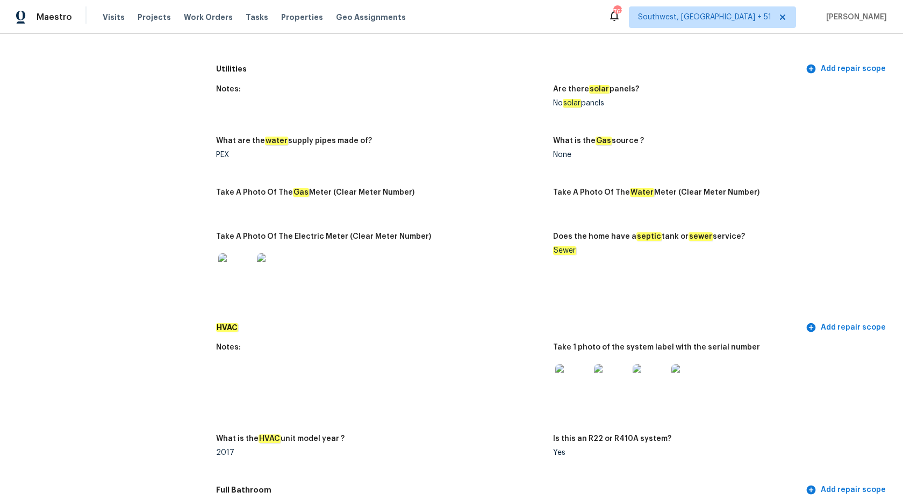
scroll to position [0, 0]
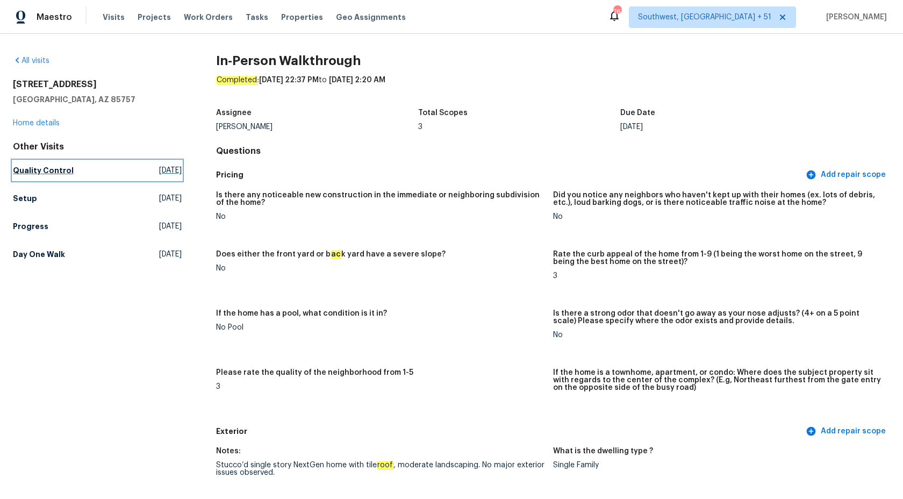
click at [32, 170] on h5 "Quality Control" at bounding box center [43, 170] width 61 height 11
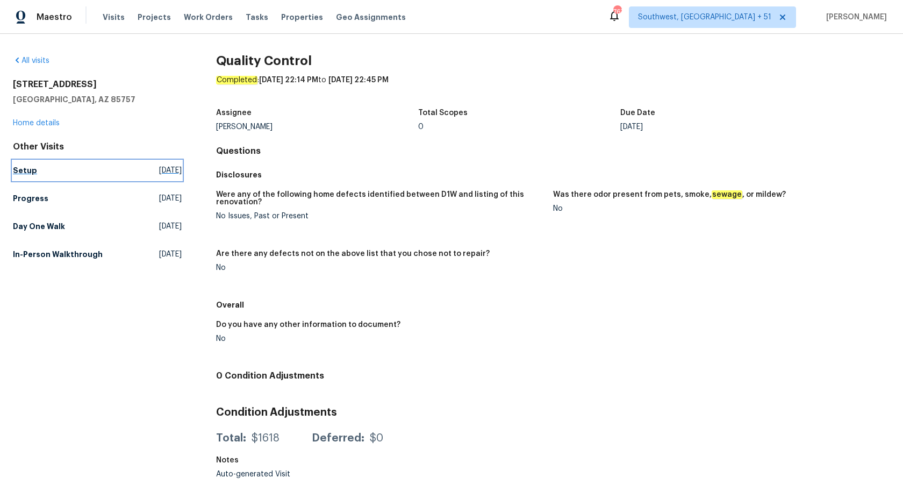
click at [22, 171] on h5 "Setup" at bounding box center [25, 170] width 24 height 11
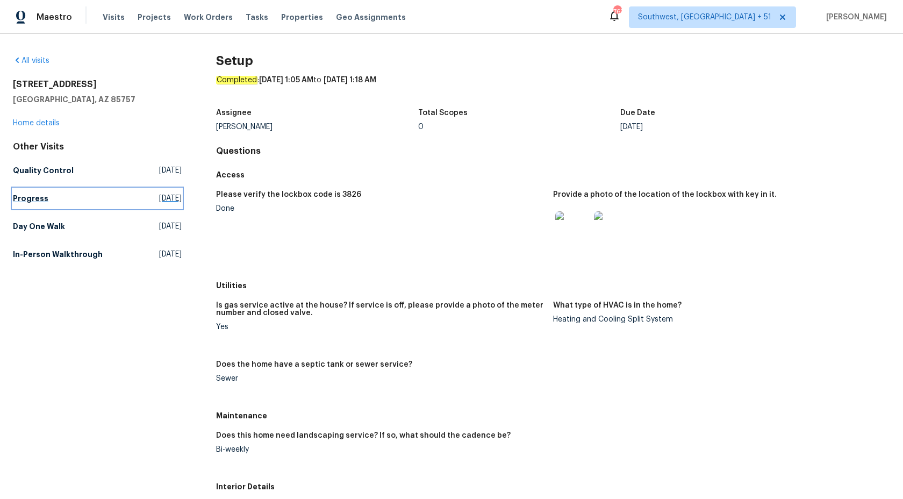
click at [37, 201] on h5 "Progress" at bounding box center [30, 198] width 35 height 11
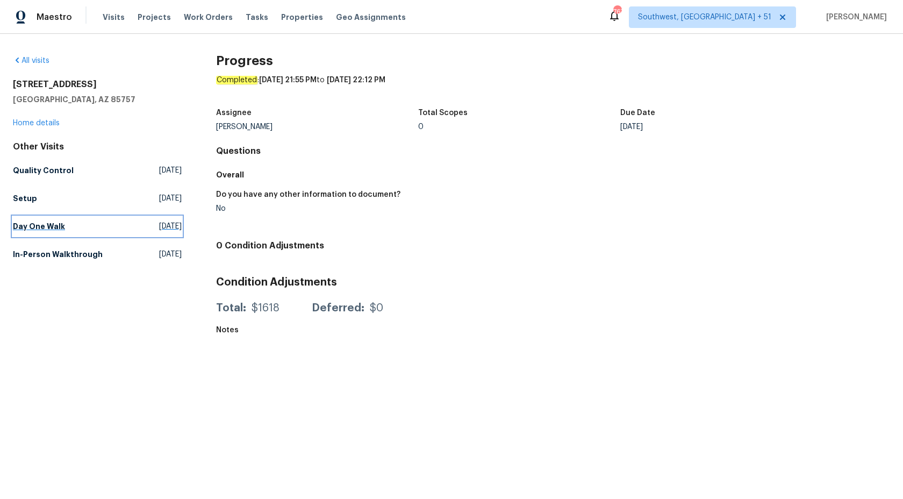
click at [37, 226] on h5 "Day One Walk" at bounding box center [39, 226] width 52 height 11
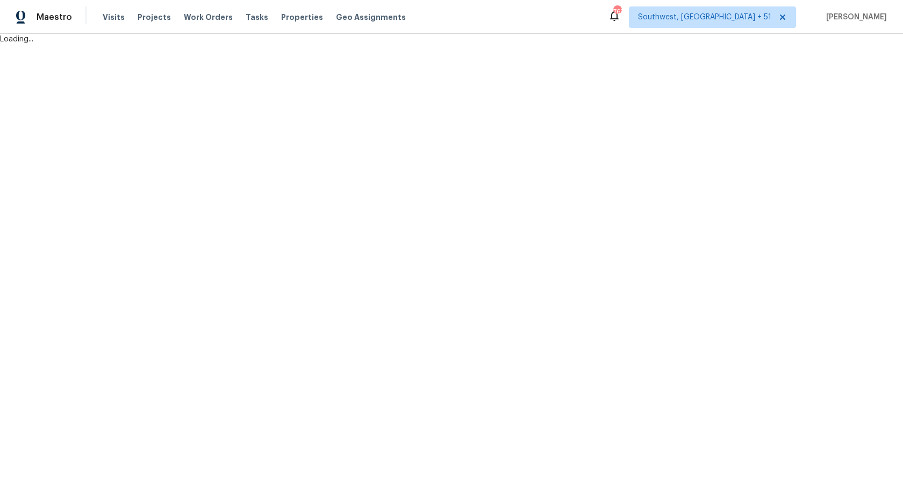
click at [321, 45] on html "Maestro Visits Projects Work Orders Tasks Properties Geo Assignments 767 Southw…" at bounding box center [451, 22] width 903 height 45
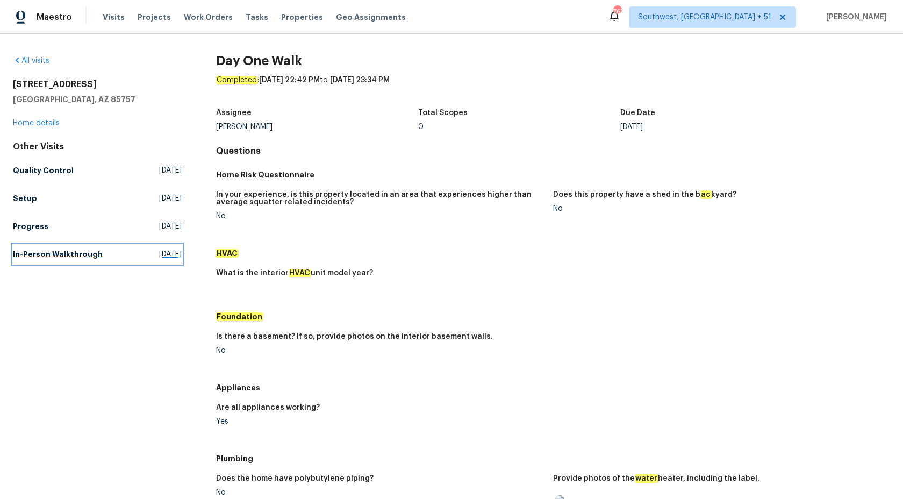
click at [48, 248] on link "In-Person Walkthrough Tue, Aug 05 2025" at bounding box center [97, 254] width 169 height 19
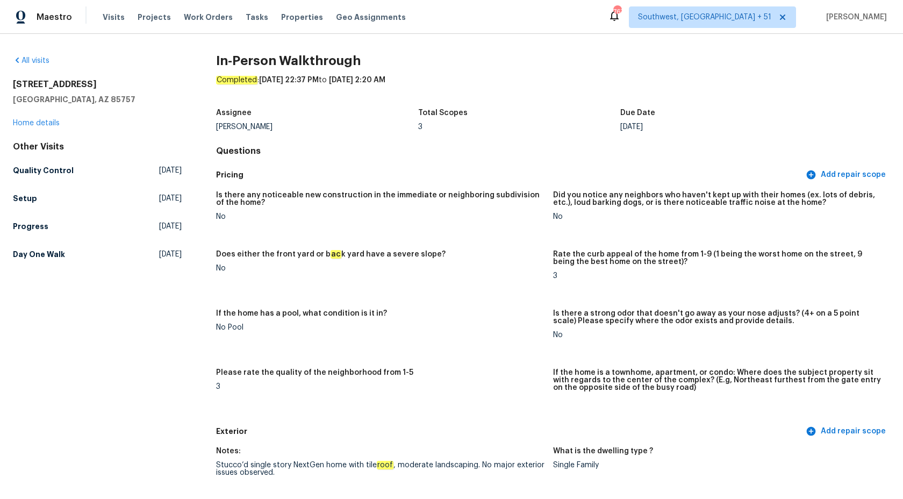
click at [563, 219] on div "No" at bounding box center [717, 217] width 328 height 8
click at [45, 116] on div "6457 W Smoky Falls Way Tucson, AZ 85757 Home details" at bounding box center [97, 103] width 169 height 49
click at [46, 124] on link "Home details" at bounding box center [36, 123] width 47 height 8
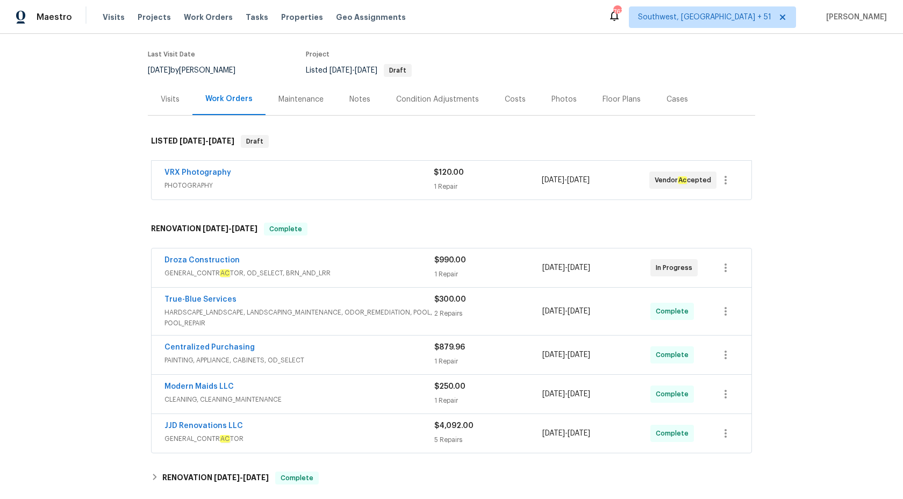
scroll to position [236, 0]
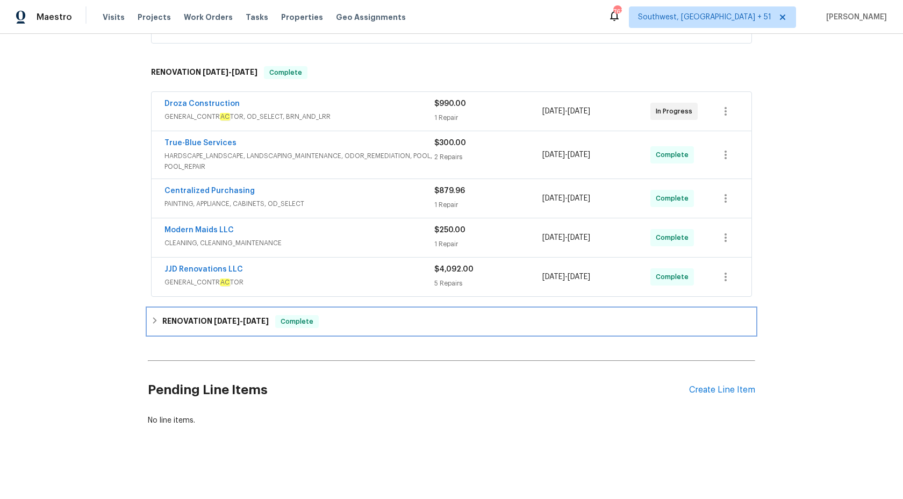
click at [303, 314] on div "RENOVATION 9/5/25 - 9/6/25 Complete" at bounding box center [451, 322] width 607 height 26
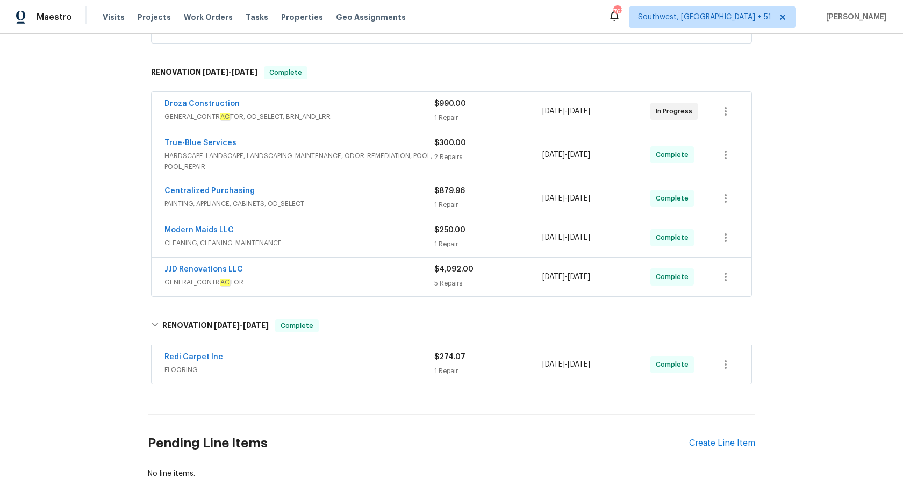
click at [436, 363] on div "$274.07 1 Repair" at bounding box center [488, 365] width 108 height 26
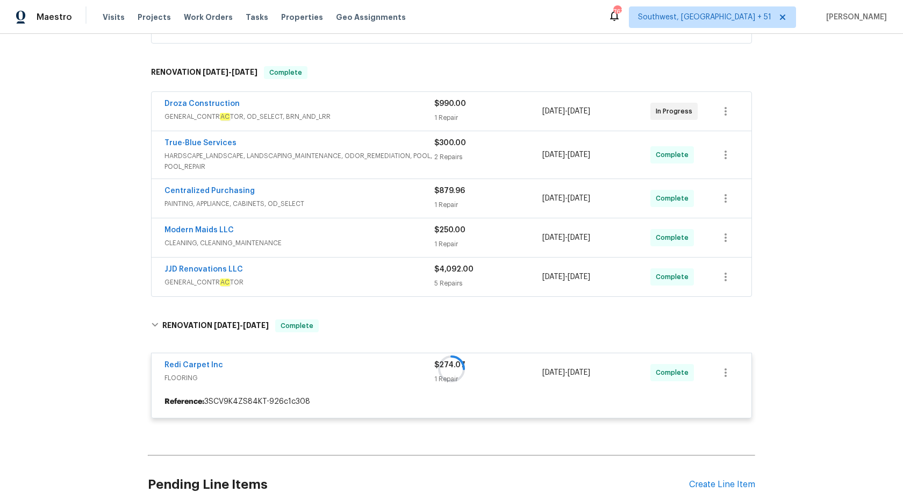
scroll to position [323, 0]
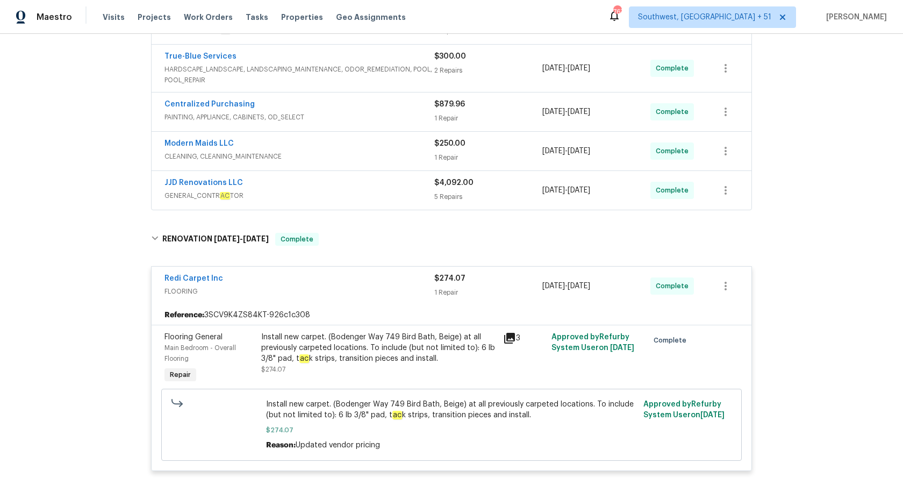
click at [423, 290] on span "FLOORING" at bounding box center [299, 291] width 270 height 11
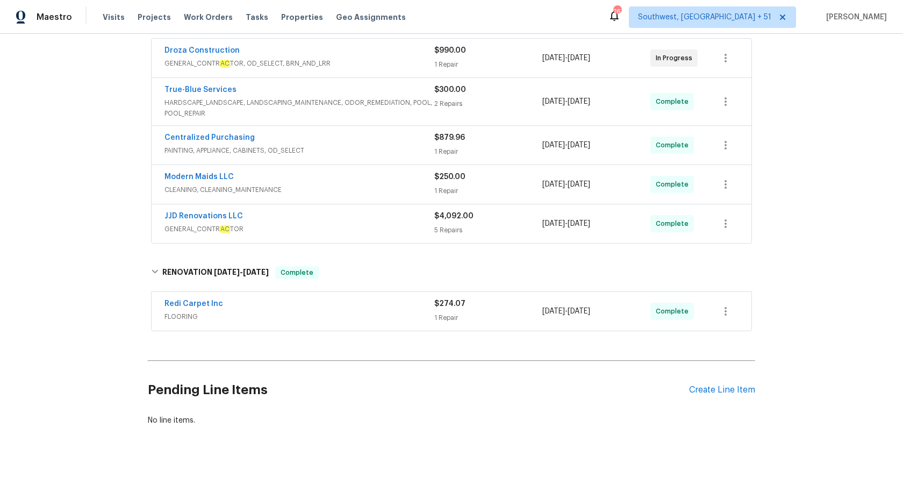
scroll to position [289, 0]
click at [390, 241] on div "JJD Renovations LLC GENERAL_CONTR AC TOR $4,092.00 5 Repairs 9/2/2025 - 9/4/202…" at bounding box center [452, 223] width 600 height 39
click at [392, 227] on span "GENERAL_CONTR AC TOR" at bounding box center [299, 229] width 270 height 11
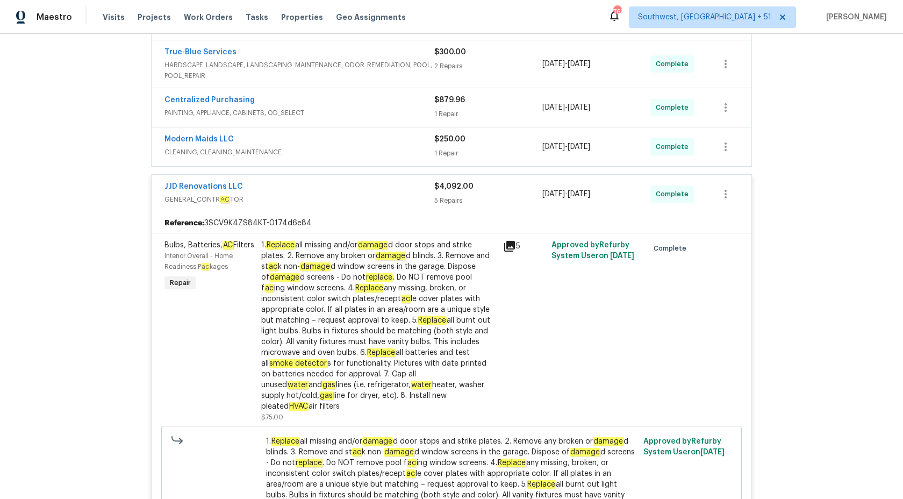
scroll to position [268, 0]
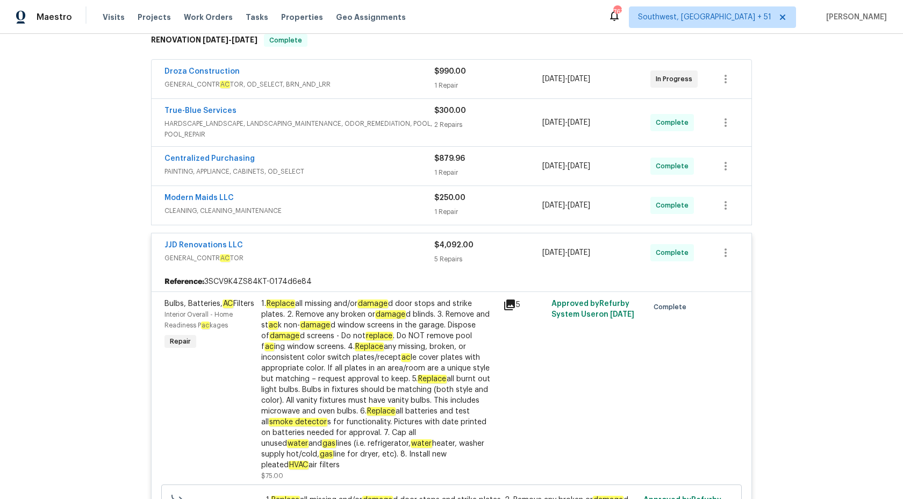
click at [441, 249] on div "$4,092.00" at bounding box center [488, 245] width 108 height 11
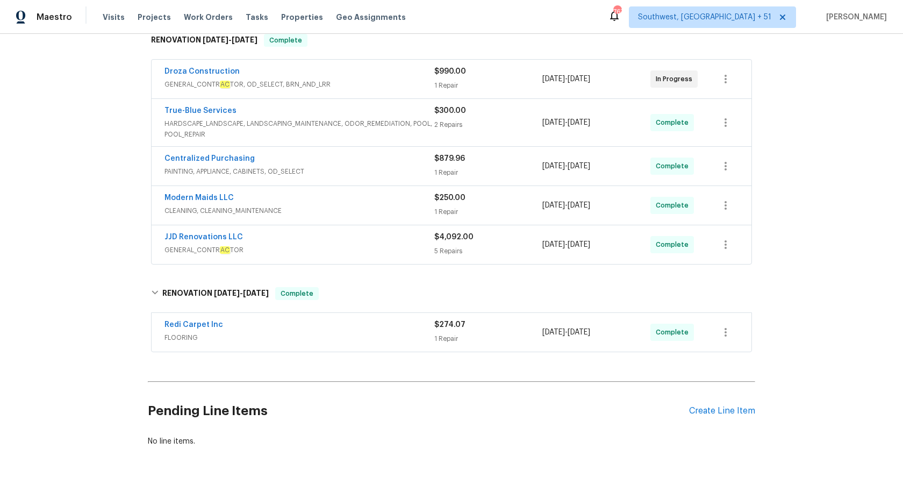
click at [416, 208] on span "CLEANING, CLEANING_MAINTENANCE" at bounding box center [299, 210] width 270 height 11
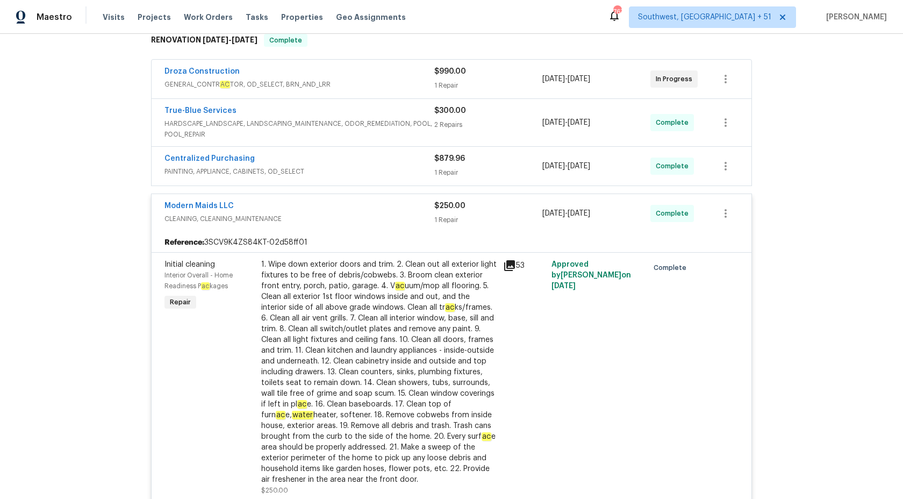
click at [416, 208] on div "Modern Maids LLC" at bounding box center [299, 207] width 270 height 13
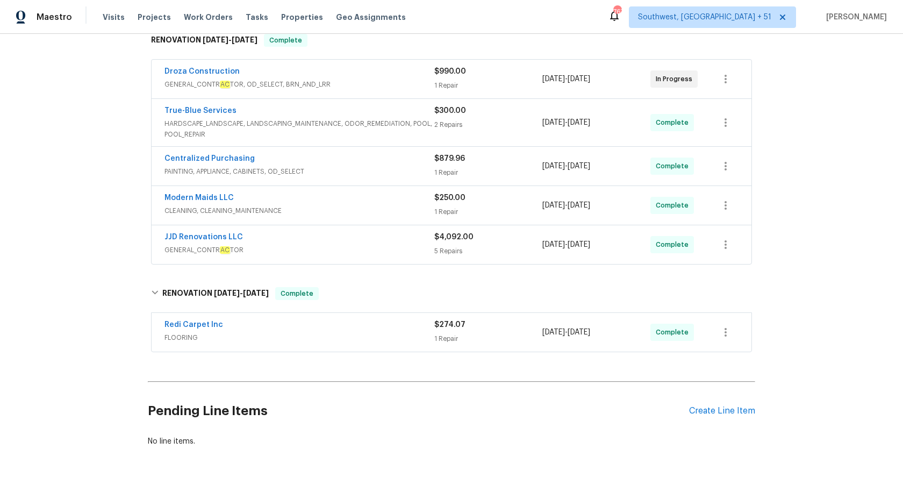
click at [434, 169] on span "PAINTING, APPLIANCE, CABINETS, OD_SELECT" at bounding box center [299, 171] width 270 height 11
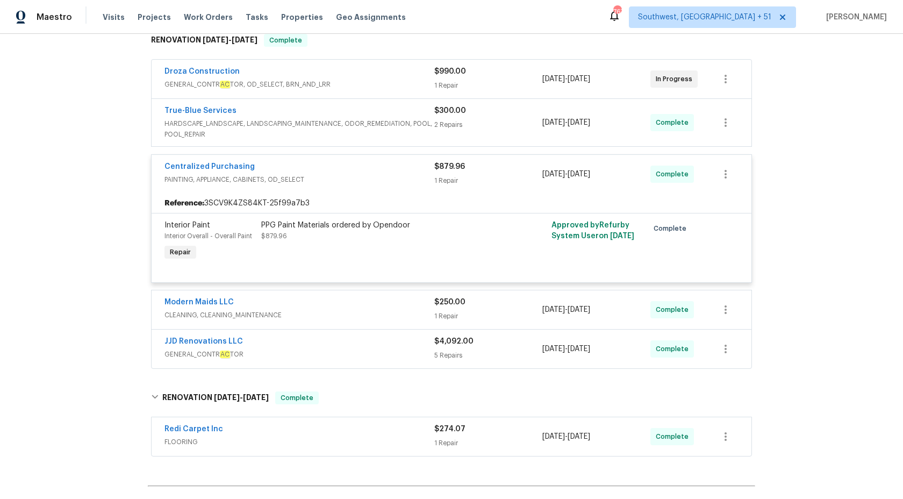
click at [434, 169] on div "Centralized Purchasing" at bounding box center [299, 167] width 270 height 13
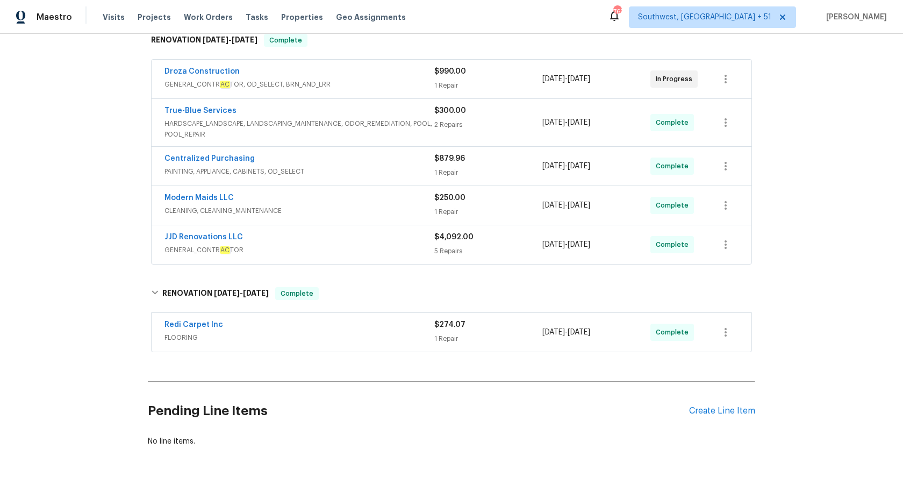
click at [451, 99] on div "True-Blue Services HARDSCAPE_LANDSCAPE, LANDSCAPING_MAINTENANCE, ODOR_REMEDIATI…" at bounding box center [452, 122] width 600 height 47
click at [451, 118] on div "$300.00 2 Repairs" at bounding box center [488, 122] width 108 height 34
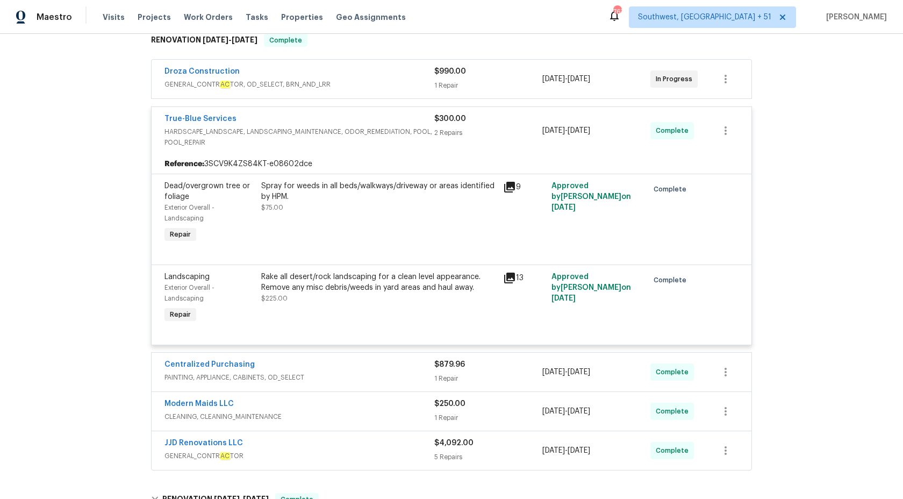
click at [451, 118] on span "$300.00" at bounding box center [450, 119] width 32 height 8
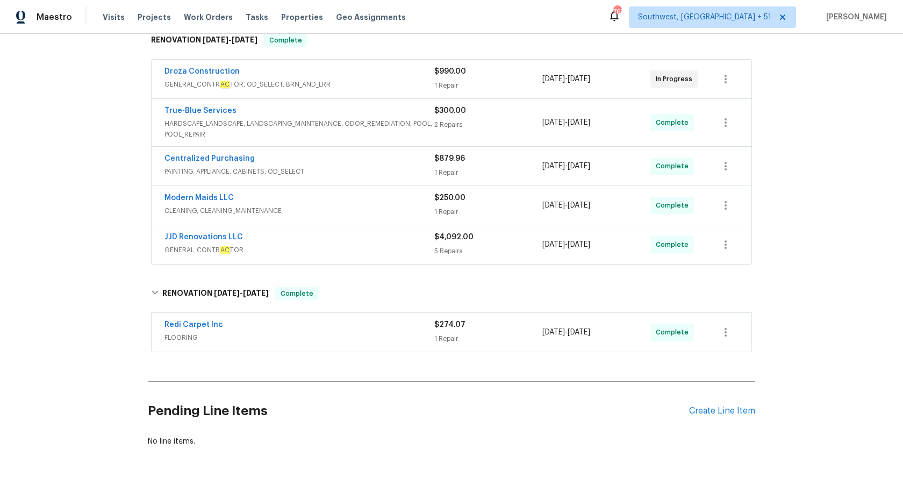
click at [436, 83] on div "1 Repair" at bounding box center [488, 85] width 108 height 11
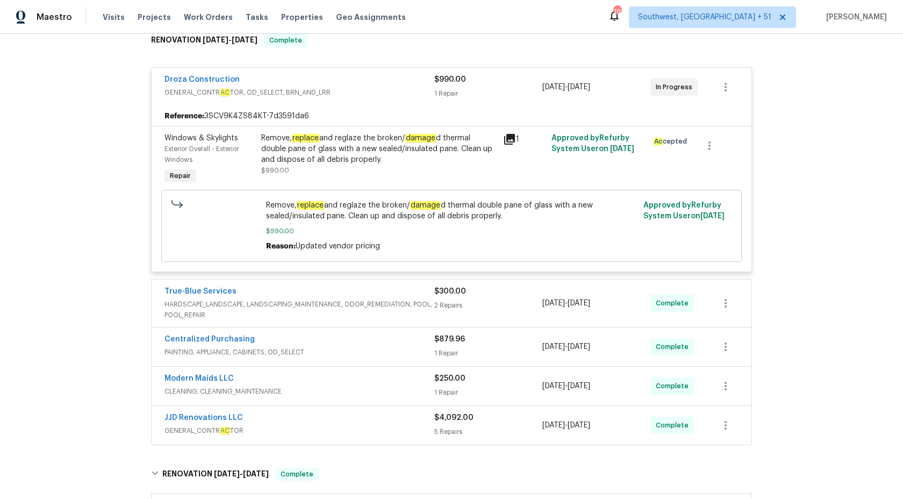
click at [436, 83] on div "$990.00" at bounding box center [488, 79] width 108 height 11
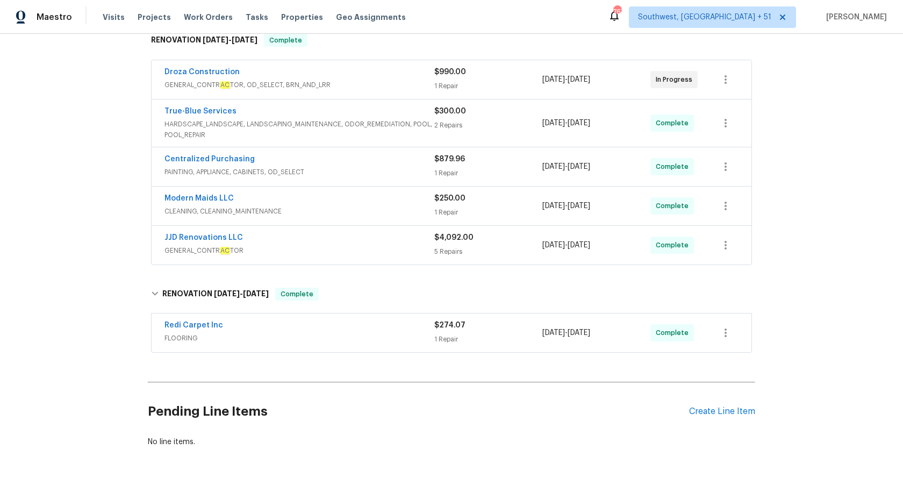
scroll to position [289, 0]
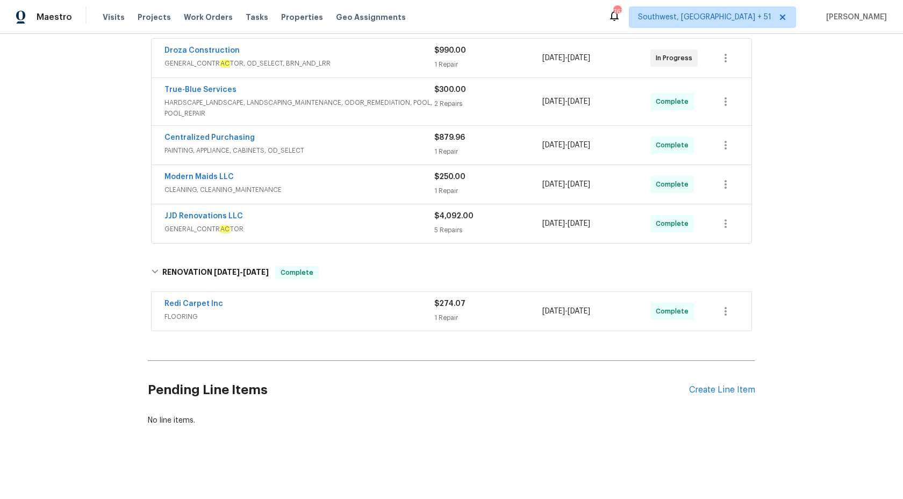
click at [348, 219] on div "JJD Renovations LLC" at bounding box center [299, 217] width 270 height 13
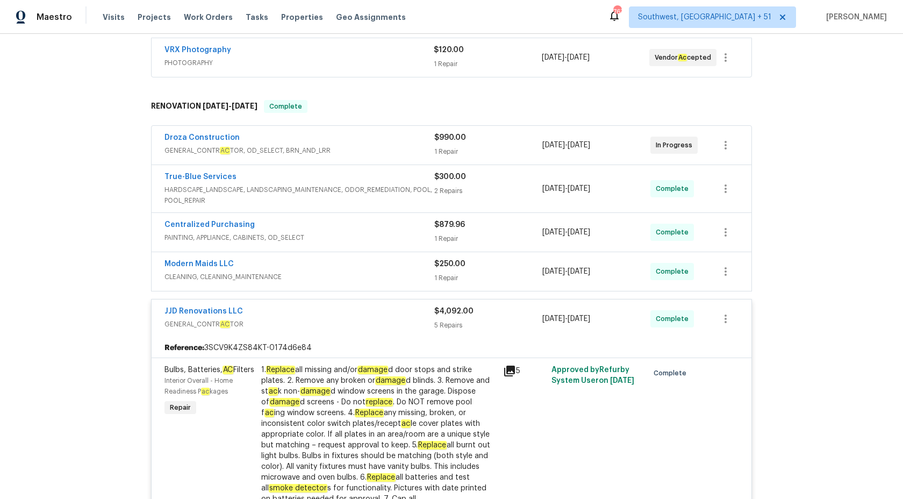
scroll to position [176, 0]
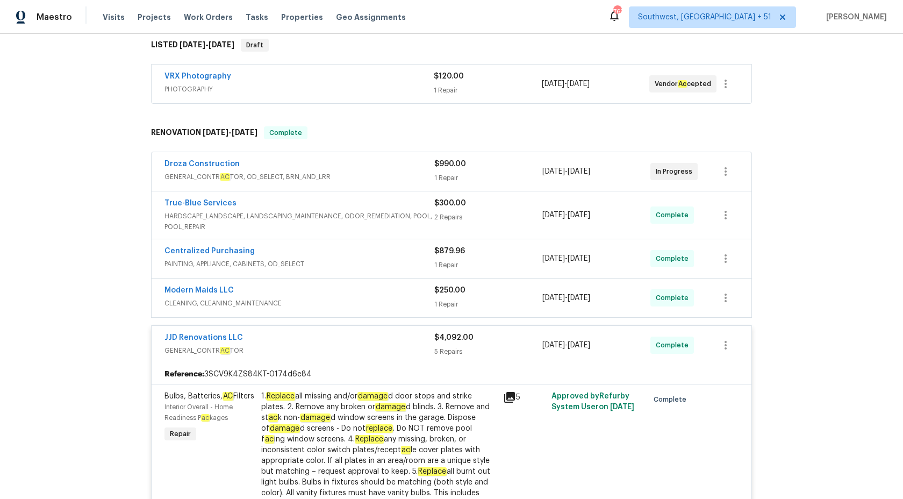
click at [428, 349] on span "GENERAL_CONTR AC TOR" at bounding box center [299, 350] width 270 height 11
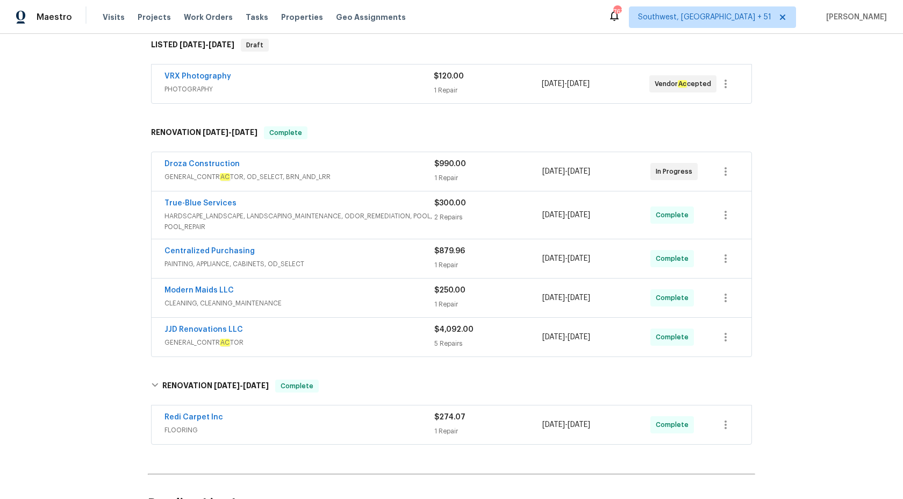
click at [842, 203] on div "B ac k to all projects 6457 W Smoky Falls Way, Tucson, AZ 85757 4 Beds | 3 Bath…" at bounding box center [451, 266] width 903 height 465
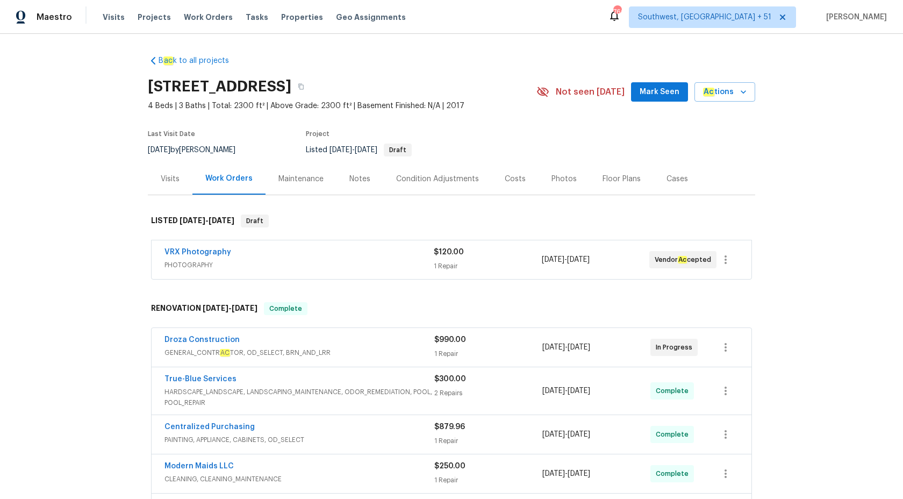
click at [163, 179] on div "Visits" at bounding box center [170, 179] width 19 height 11
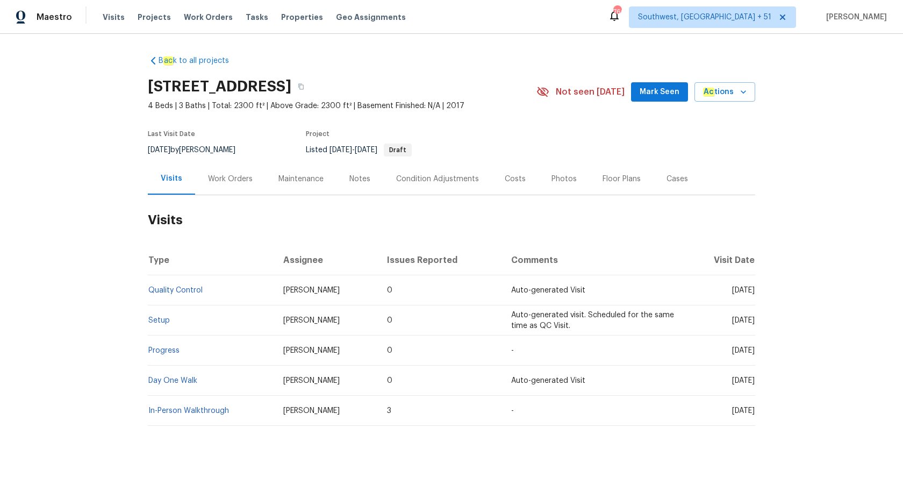
click at [164, 283] on td "Quality Control" at bounding box center [211, 290] width 127 height 30
click at [166, 295] on td "Quality Control" at bounding box center [211, 290] width 127 height 30
click at [168, 284] on td "Quality Control" at bounding box center [211, 290] width 127 height 30
click at [172, 294] on td "Quality Control" at bounding box center [211, 290] width 127 height 30
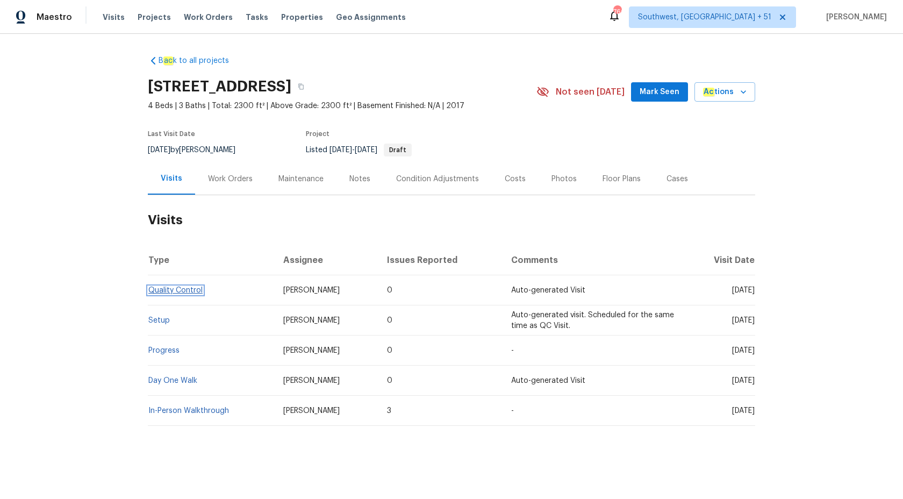
click at [175, 288] on link "Quality Control" at bounding box center [175, 291] width 54 height 8
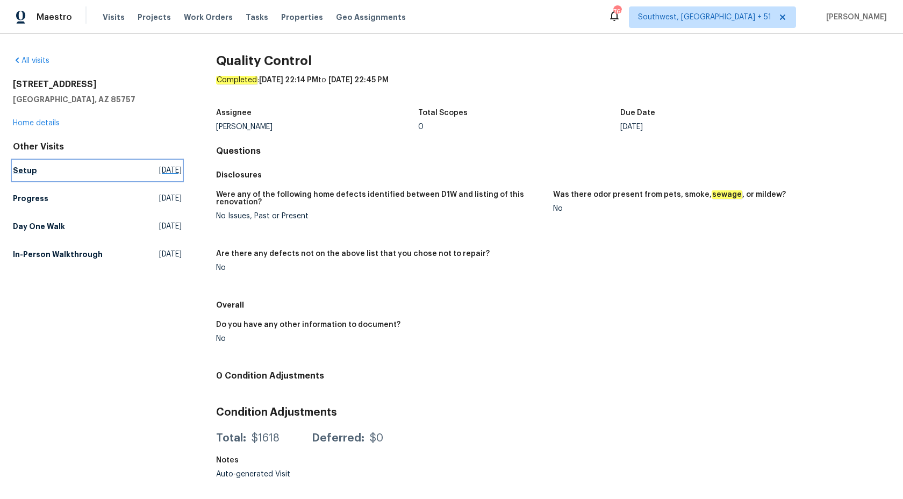
click at [28, 173] on h5 "Setup" at bounding box center [25, 170] width 24 height 11
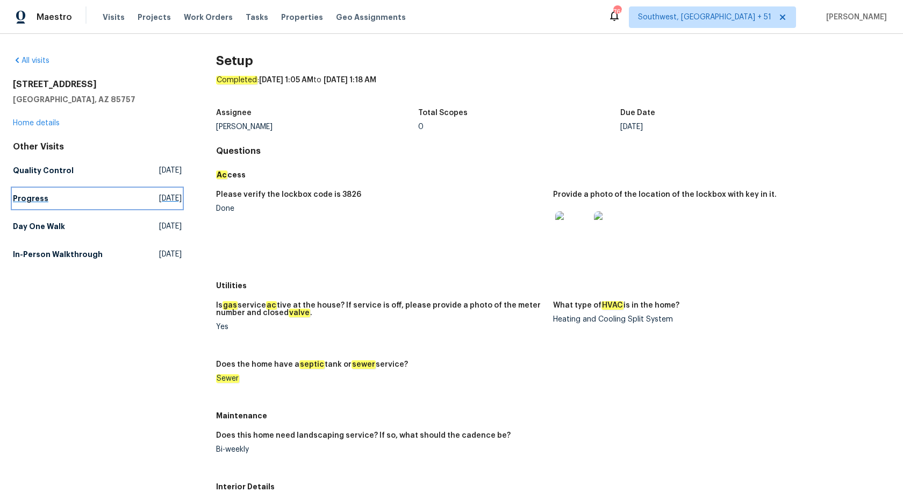
click at [20, 197] on h5 "Progress" at bounding box center [30, 198] width 35 height 11
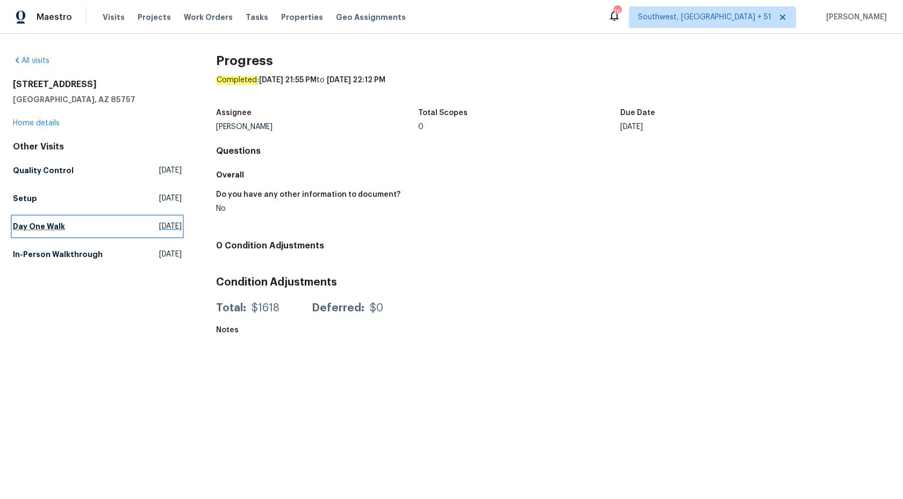
click at [53, 230] on h5 "Day One Walk" at bounding box center [39, 226] width 52 height 11
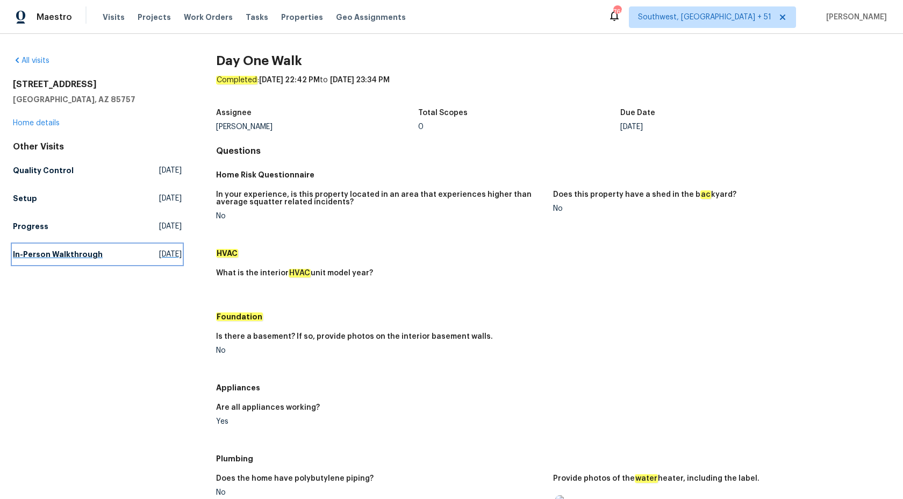
click at [39, 250] on h5 "In-Person Walkthrough" at bounding box center [58, 254] width 90 height 11
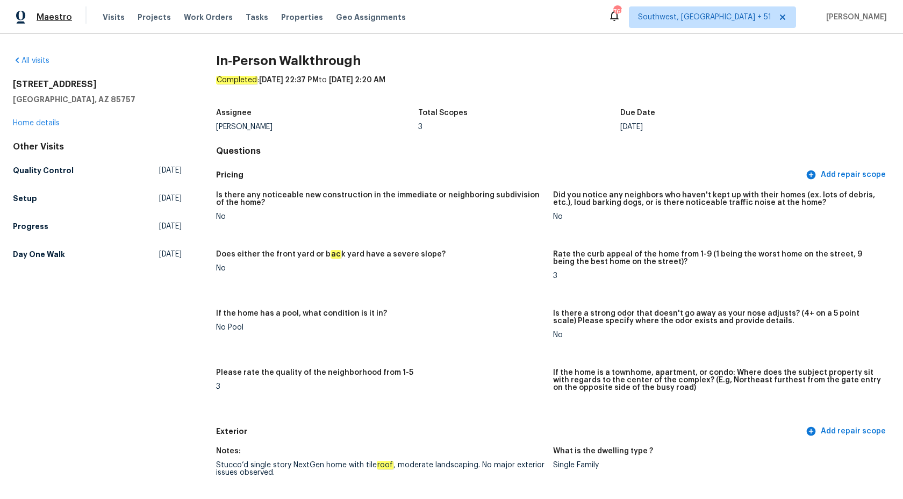
click at [43, 15] on span "Maestro" at bounding box center [54, 17] width 35 height 11
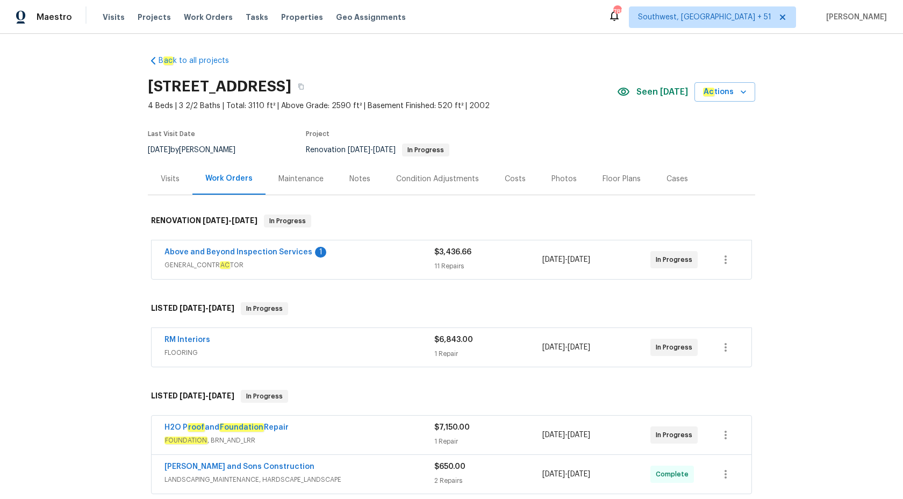
click at [822, 195] on div "B ac k to all projects 305 Crest Pointe S, Bremen, GA 30110 4 Beds | 3 2/2 Bath…" at bounding box center [451, 266] width 903 height 465
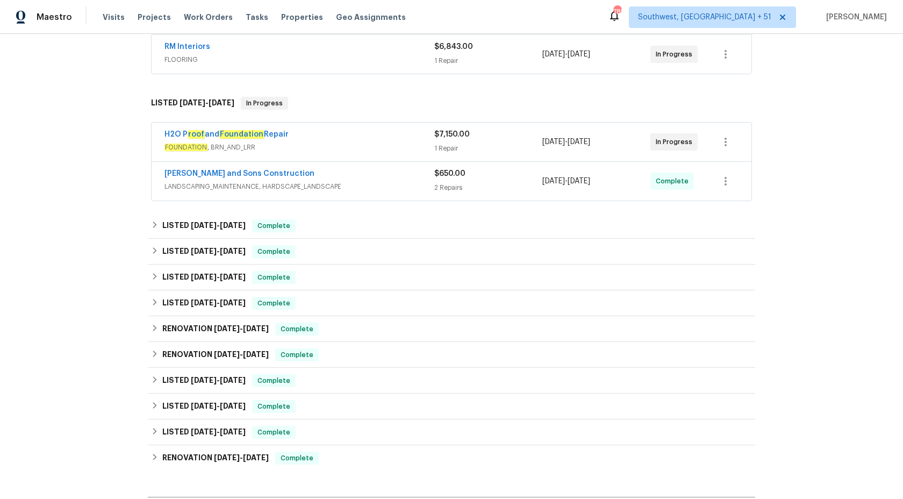
scroll to position [324, 0]
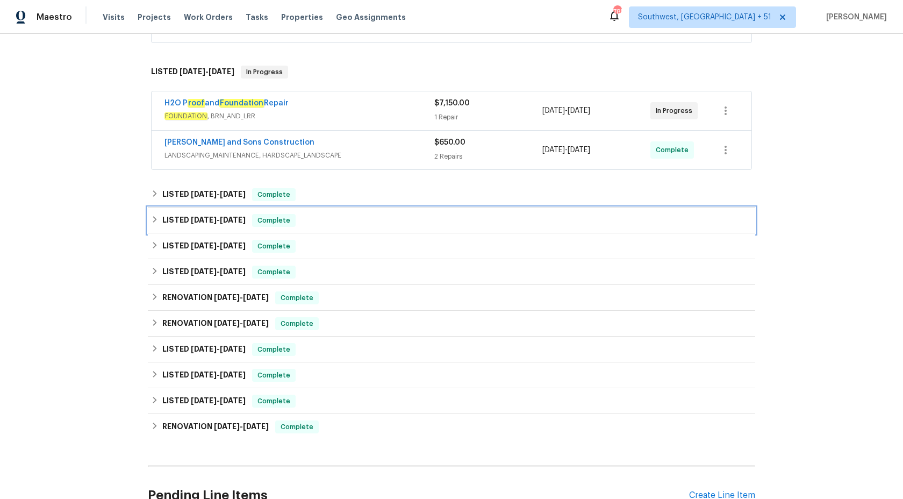
click at [266, 216] on span "Complete" at bounding box center [273, 220] width 41 height 11
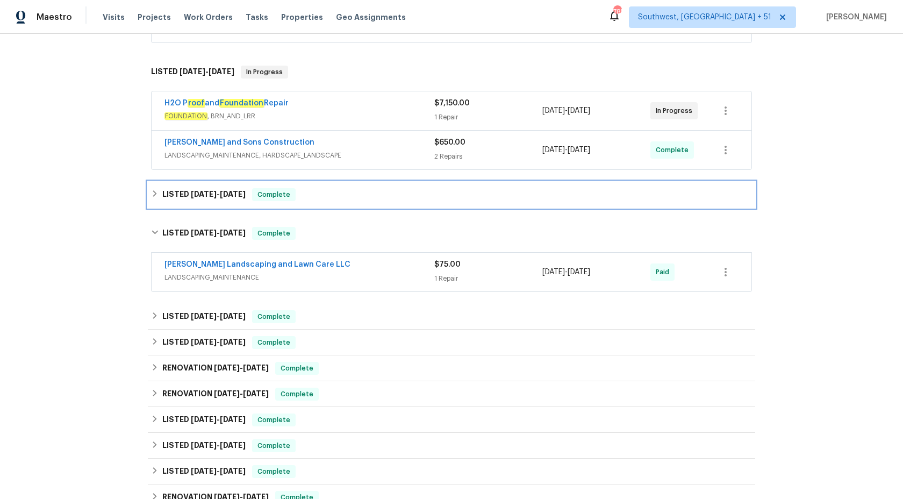
click at [282, 204] on div "LISTED 8/5/25 - 8/12/25 Complete" at bounding box center [451, 195] width 607 height 26
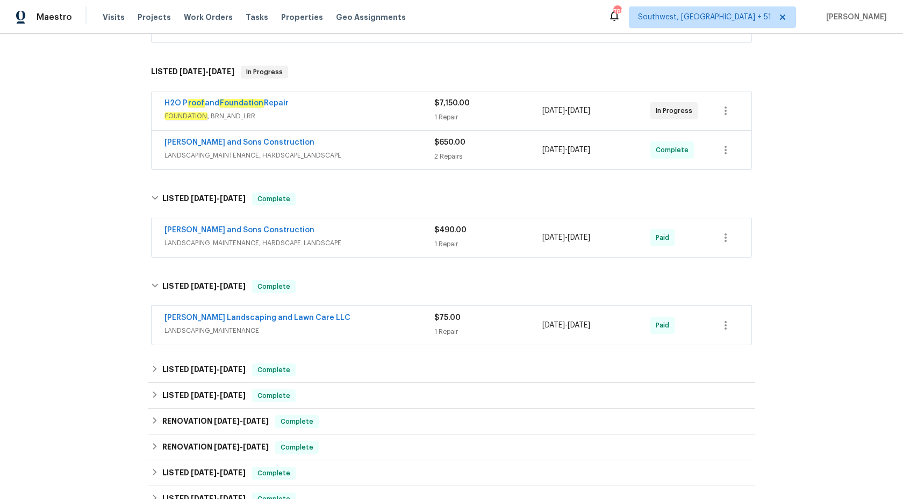
click at [416, 154] on span "LANDSCAPING_MAINTENANCE, HARDSCAPE_LANDSCAPE" at bounding box center [299, 155] width 270 height 11
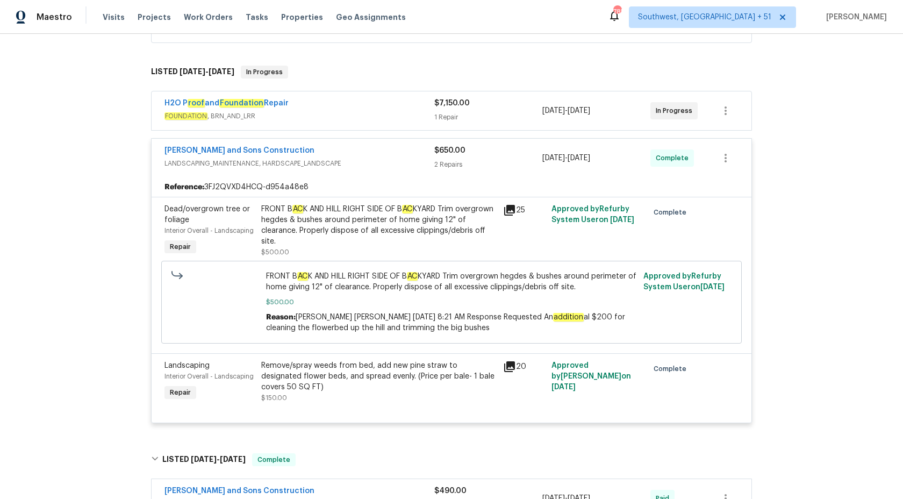
click at [439, 108] on div "$7,150.00" at bounding box center [488, 103] width 108 height 11
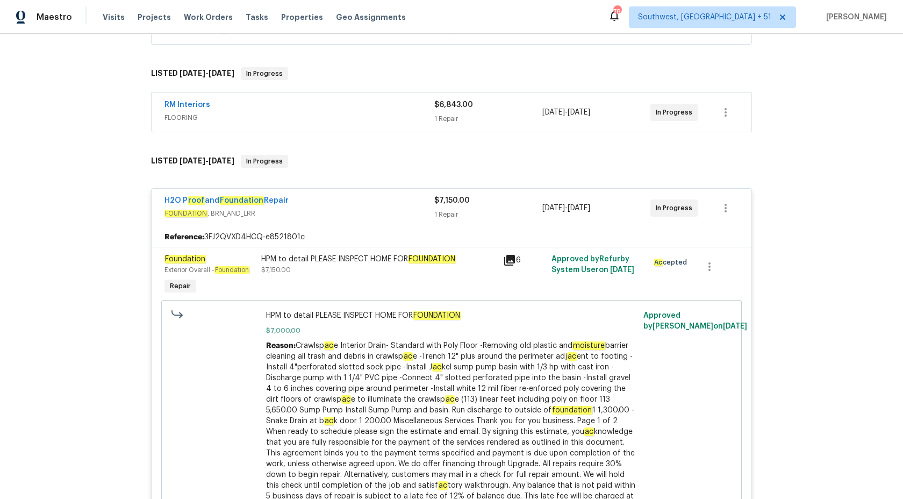
scroll to position [138, 0]
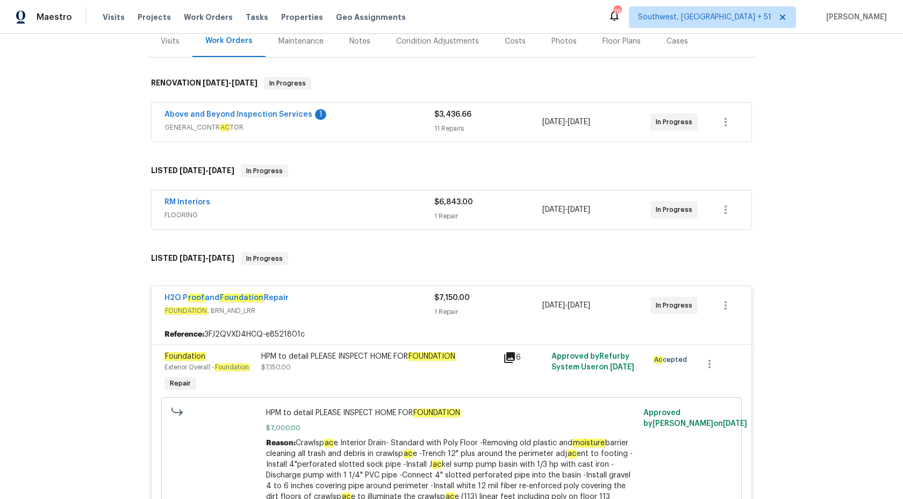
click at [393, 118] on div "Above and Beyond Inspection Services 1" at bounding box center [299, 115] width 270 height 13
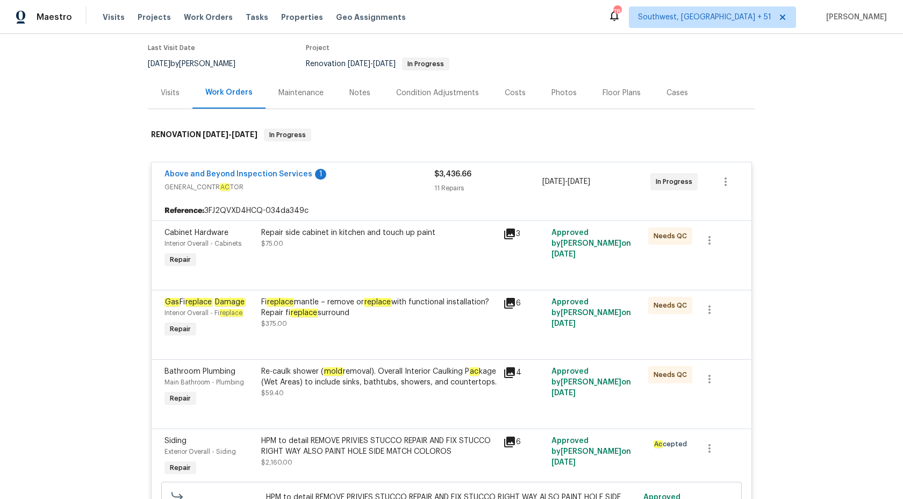
scroll to position [0, 0]
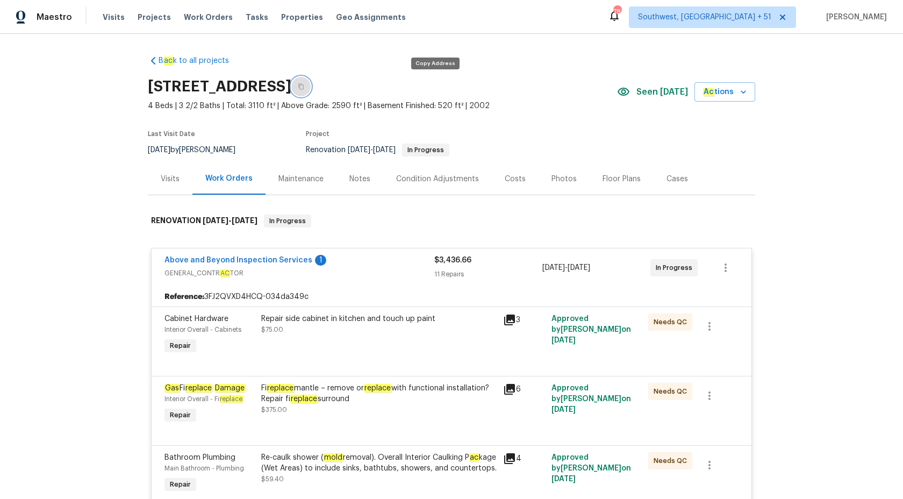
click at [304, 84] on icon "button" at bounding box center [301, 86] width 6 height 6
click at [41, 15] on span "Maestro" at bounding box center [54, 17] width 35 height 11
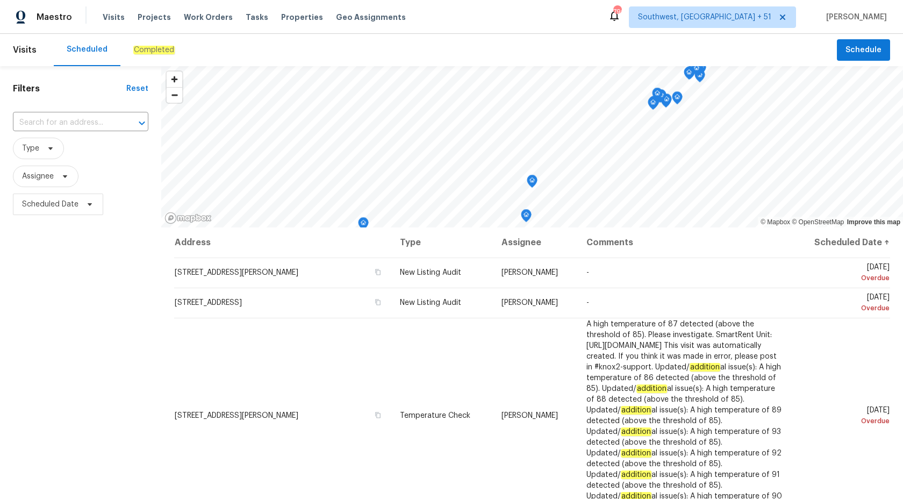
click at [153, 44] on div "Completed" at bounding box center [153, 50] width 67 height 32
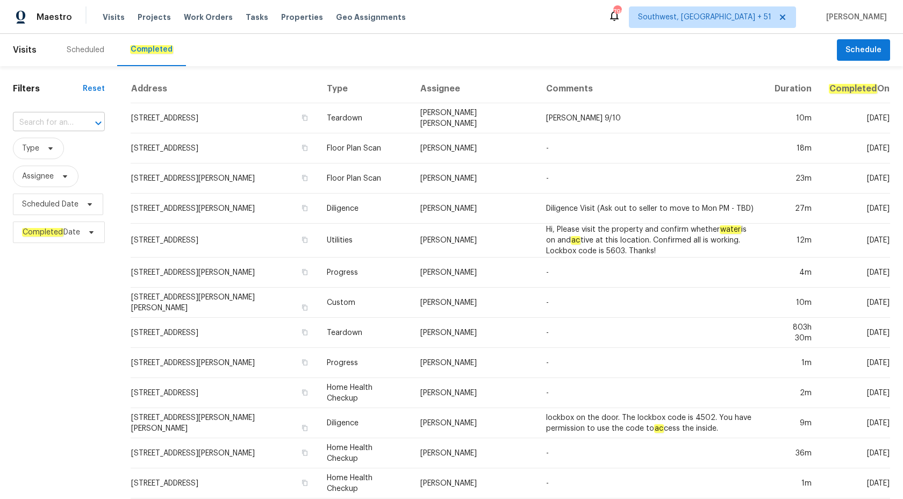
click at [43, 121] on input "text" at bounding box center [44, 122] width 62 height 17
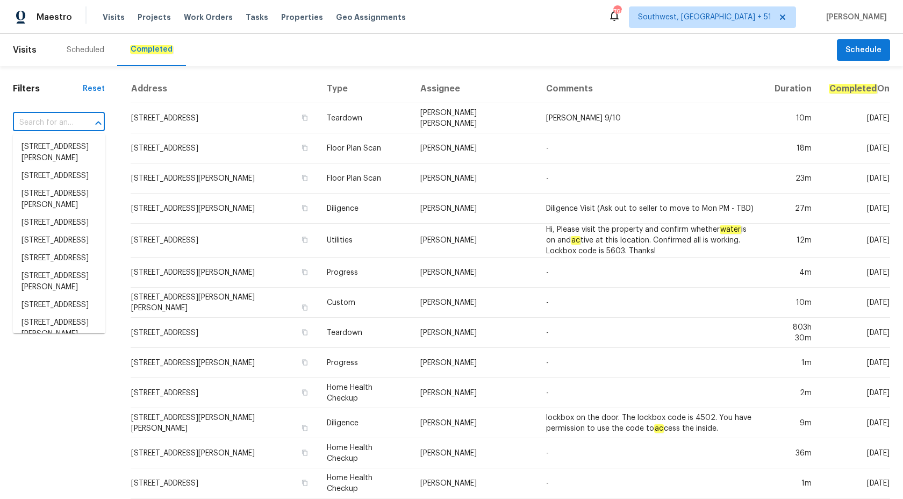
paste input "[STREET_ADDRESS][PERSON_NAME][PERSON_NAME]"
type input "[STREET_ADDRESS][PERSON_NAME][PERSON_NAME]"
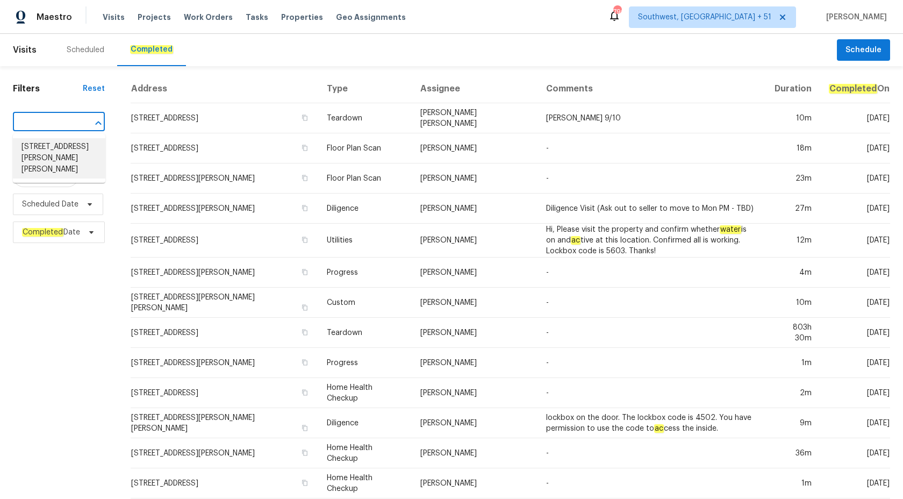
click at [59, 146] on li "[STREET_ADDRESS][PERSON_NAME][PERSON_NAME]" at bounding box center [59, 158] width 92 height 40
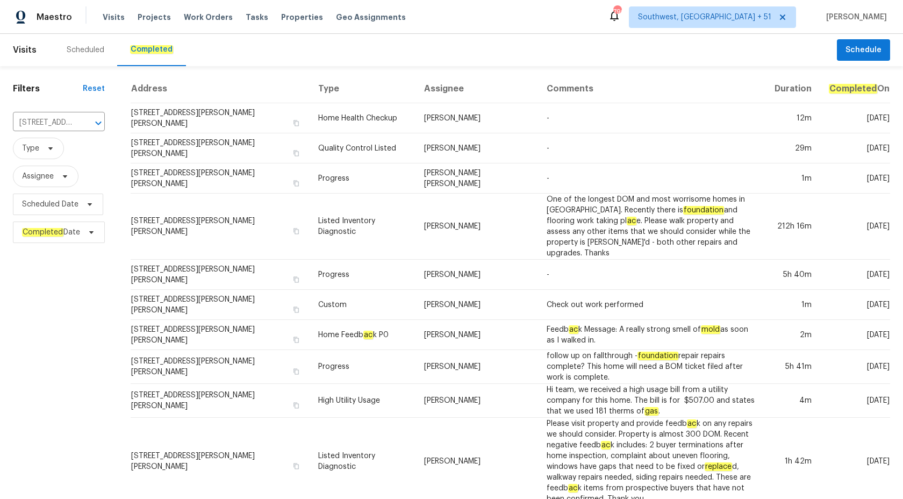
click at [436, 164] on td "[PERSON_NAME] [PERSON_NAME]" at bounding box center [477, 178] width 123 height 30
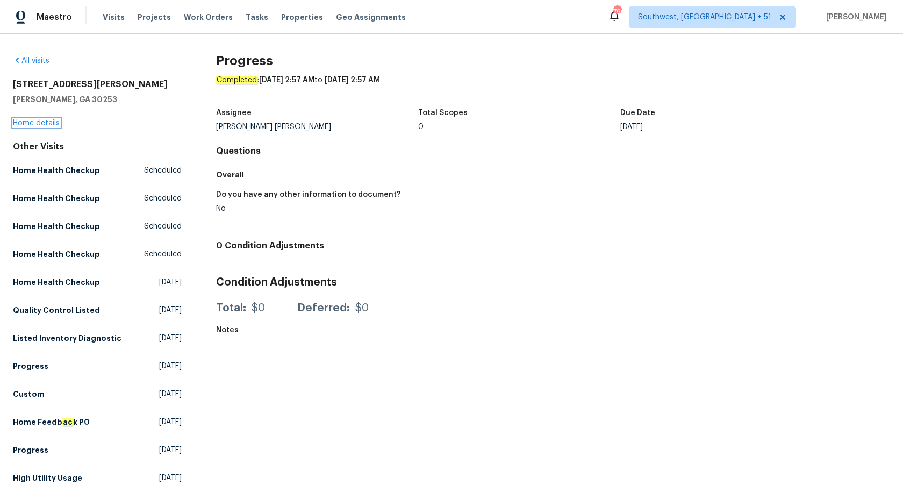
click at [45, 126] on link "Home details" at bounding box center [36, 123] width 47 height 8
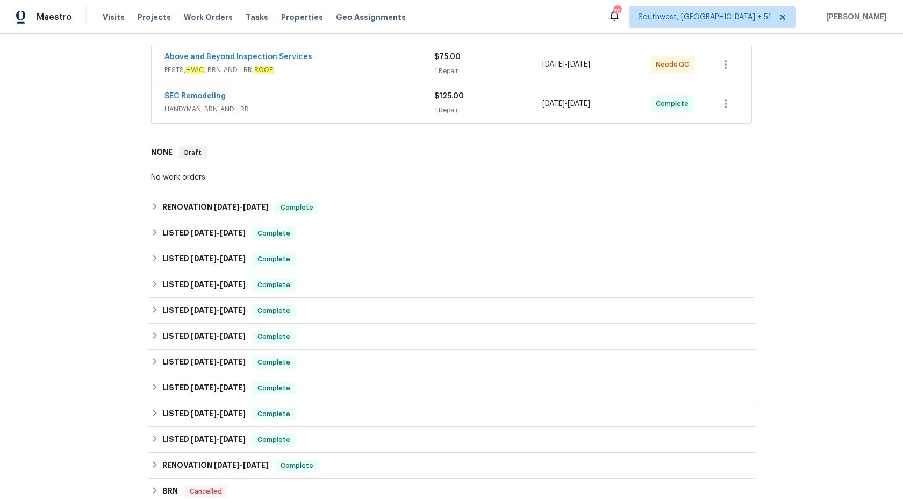
scroll to position [206, 0]
click at [406, 103] on span "HANDYMAN, BRN_AND_LRR" at bounding box center [299, 108] width 270 height 11
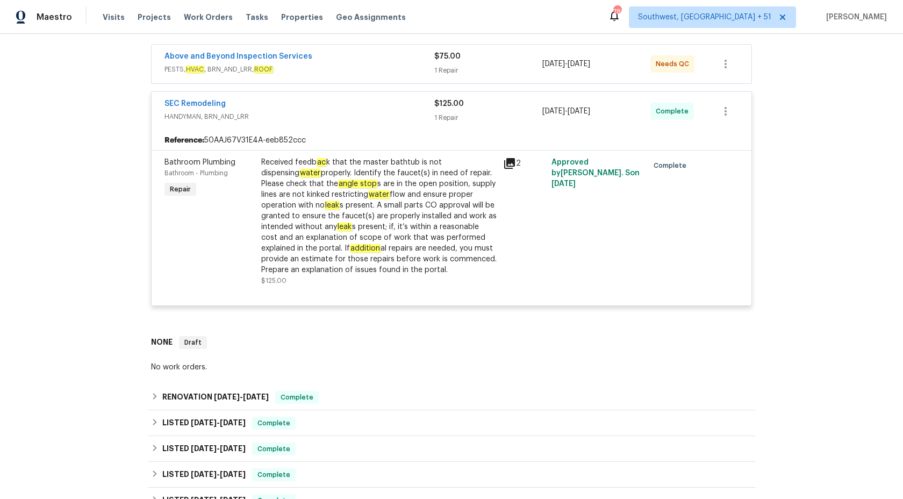
click at [405, 64] on span "PESTS, HVAC , BRN_AND_LRR, ROOF" at bounding box center [299, 69] width 270 height 11
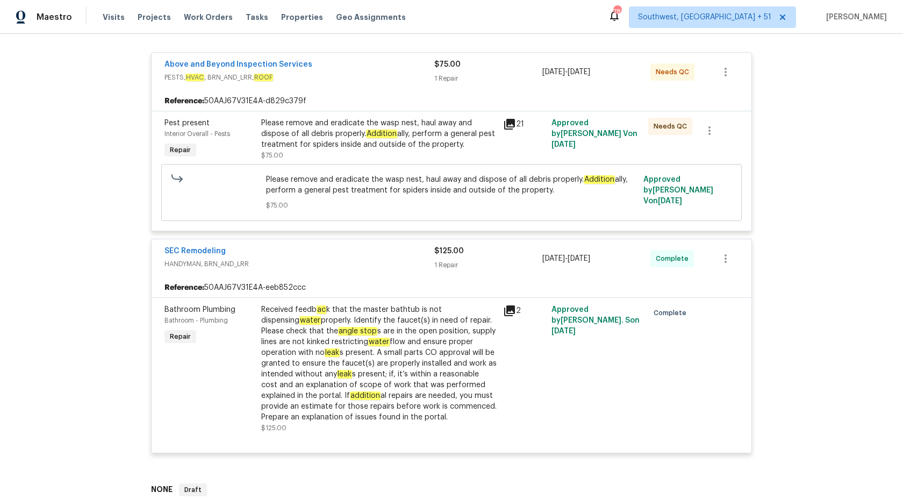
click at [403, 134] on div "Please remove and eradicate the wasp nest, haul away and dispose of all debris …" at bounding box center [378, 134] width 235 height 32
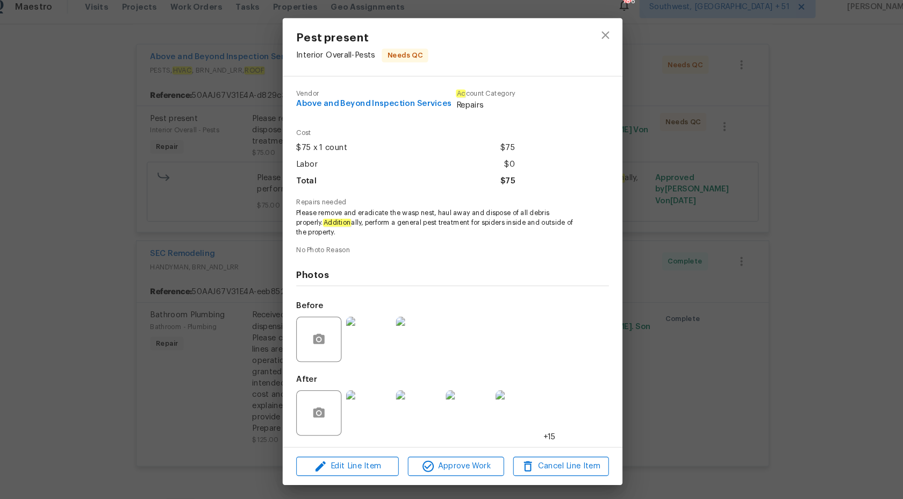
click at [366, 340] on img at bounding box center [371, 332] width 43 height 43
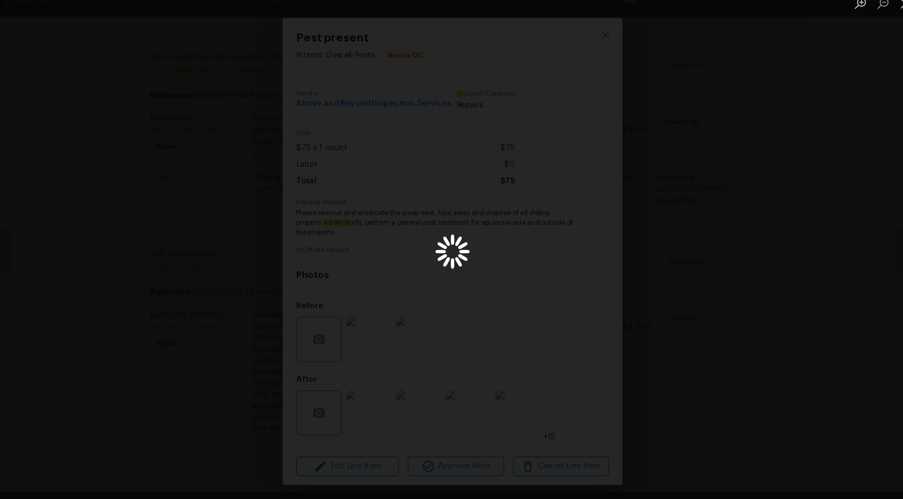
click at [797, 162] on div "Lightbox" at bounding box center [451, 249] width 903 height 499
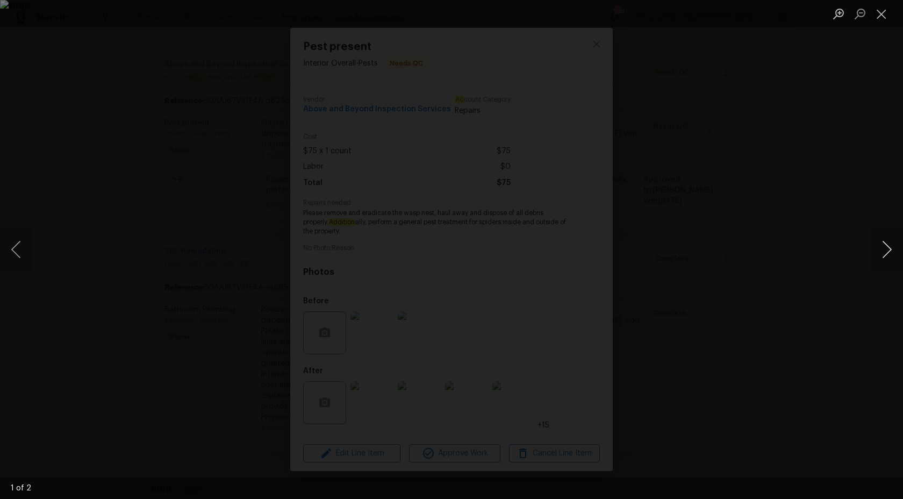
click at [893, 253] on button "Next image" at bounding box center [887, 249] width 32 height 43
click at [890, 165] on div "Lightbox" at bounding box center [451, 249] width 903 height 499
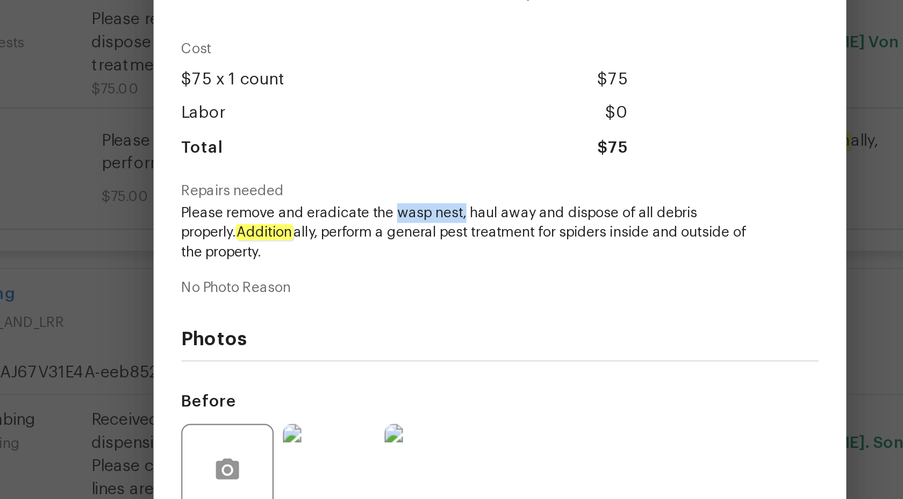
drag, startPoint x: 403, startPoint y: 213, endPoint x: 435, endPoint y: 213, distance: 32.3
click at [435, 213] on span "Please remove and eradicate the wasp nest, haul away and dispose of all debris …" at bounding box center [436, 222] width 267 height 27
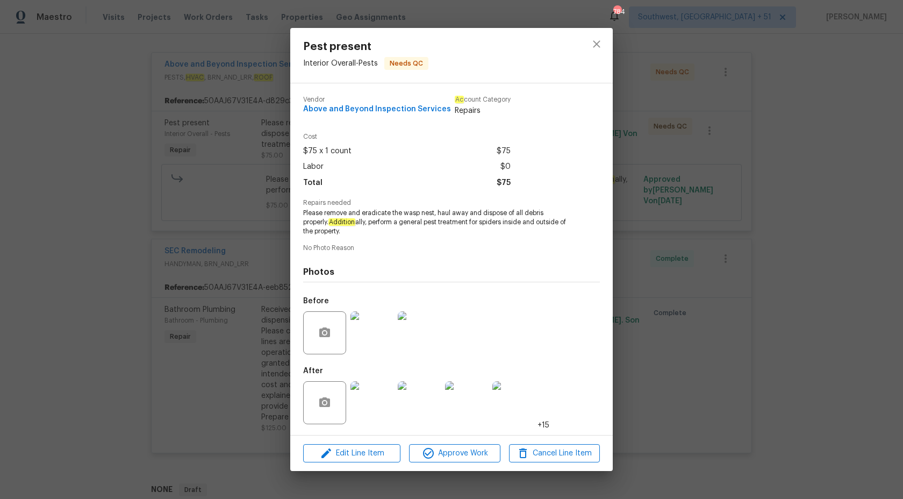
click at [810, 143] on div "Pest present Interior Overall - Pests Needs QC Vendor Above and Beyond Inspecti…" at bounding box center [451, 249] width 903 height 499
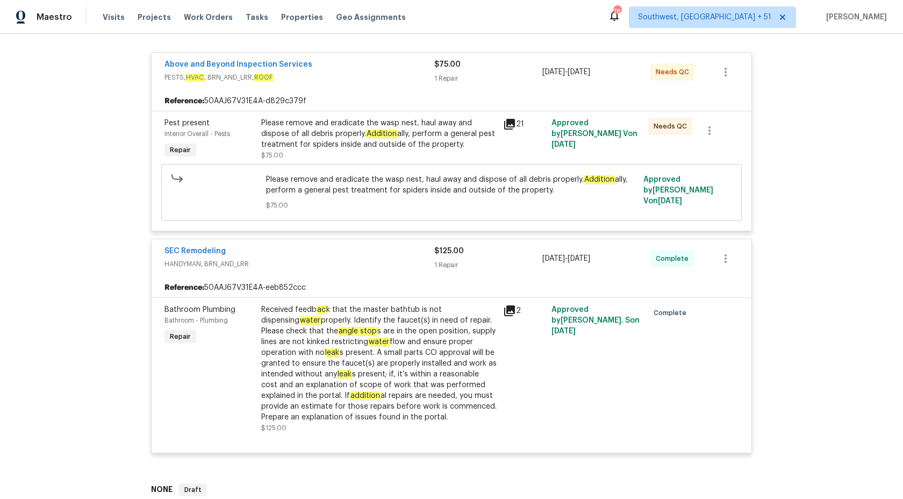
click at [359, 128] on div "Please remove and eradicate the wasp nest, haul away and dispose of all debris …" at bounding box center [378, 134] width 235 height 32
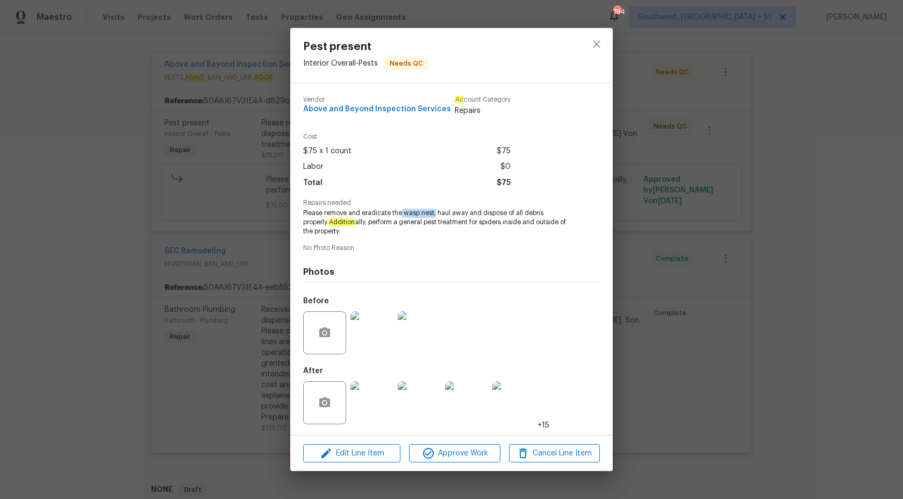
drag, startPoint x: 400, startPoint y: 213, endPoint x: 435, endPoint y: 213, distance: 34.9
click at [435, 213] on span "Please remove and eradicate the wasp nest, haul away and dispose of all debris …" at bounding box center [436, 222] width 267 height 27
copy span "wasp nest,"
copy span "Above and Beyond Inspection Services"
drag, startPoint x: 299, startPoint y: 114, endPoint x: 303, endPoint y: 110, distance: 6.1
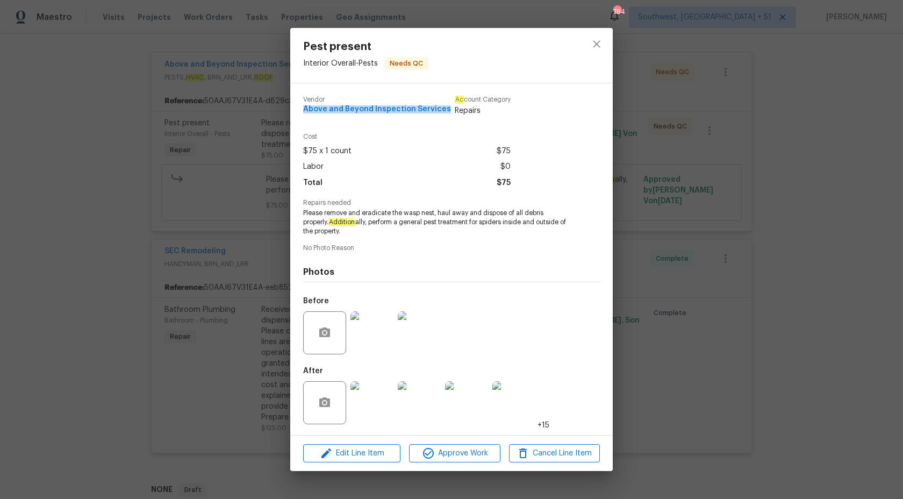
click at [303, 110] on div "Vendor Above and Beyond Inspection Services Ac count Category Repairs Cost $75 …" at bounding box center [451, 259] width 323 height 352
click at [830, 168] on div "Pest present Interior Overall - Pests Needs QC Vendor Above and Beyond Inspecti…" at bounding box center [451, 249] width 903 height 499
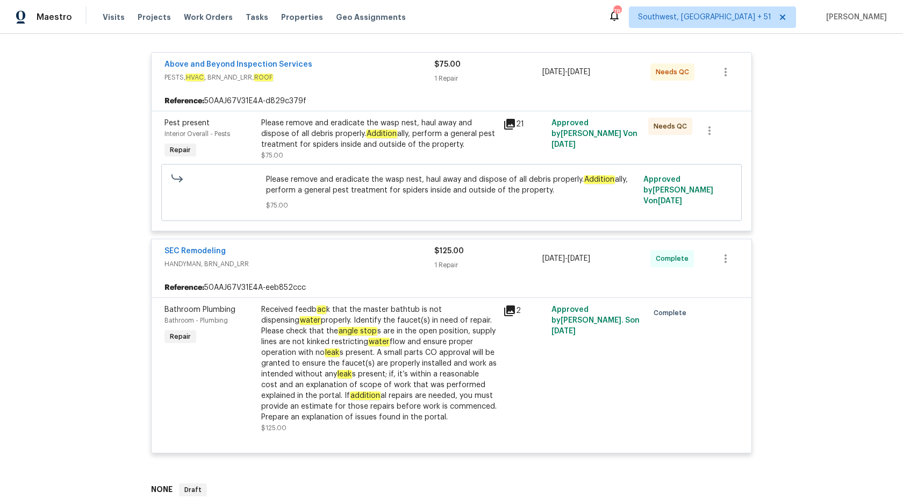
click at [853, 170] on div "B ac k to all projects [STREET_ADDRESS][PERSON_NAME][PERSON_NAME] 3 Beds | 2 Ba…" at bounding box center [451, 266] width 903 height 465
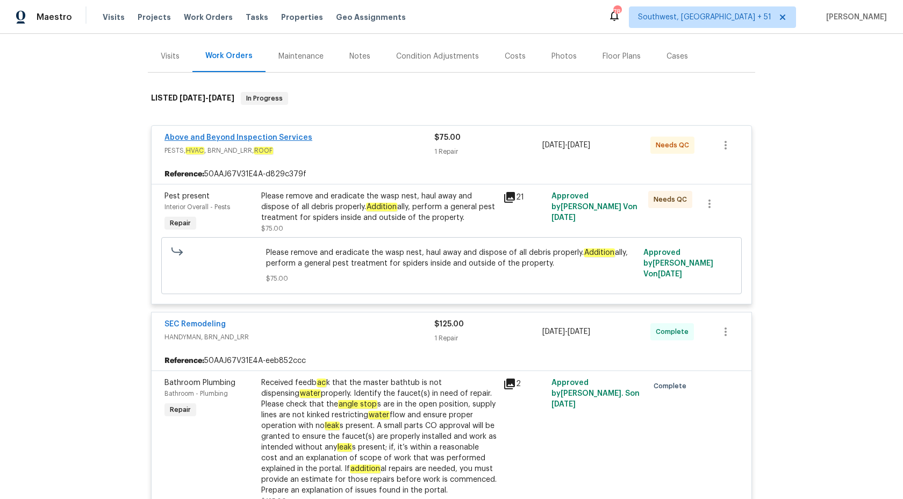
scroll to position [0, 0]
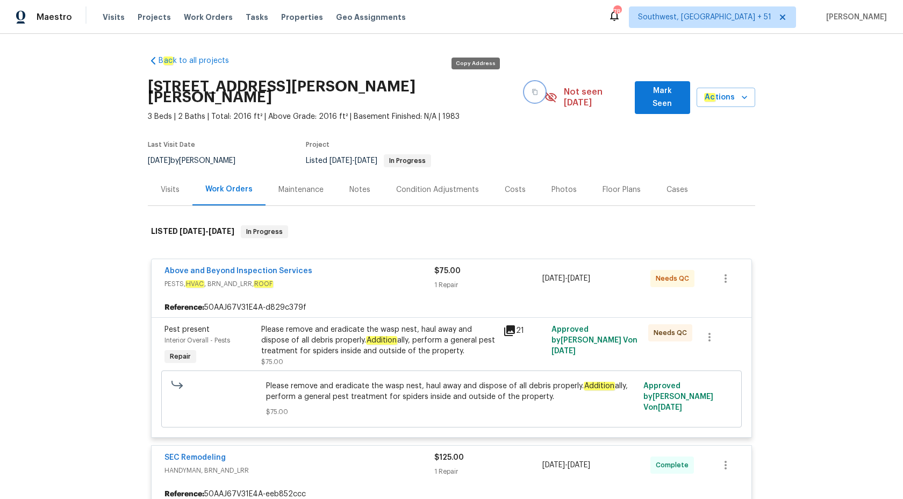
click at [525, 89] on button "button" at bounding box center [534, 91] width 19 height 19
